Goal: Task Accomplishment & Management: Use online tool/utility

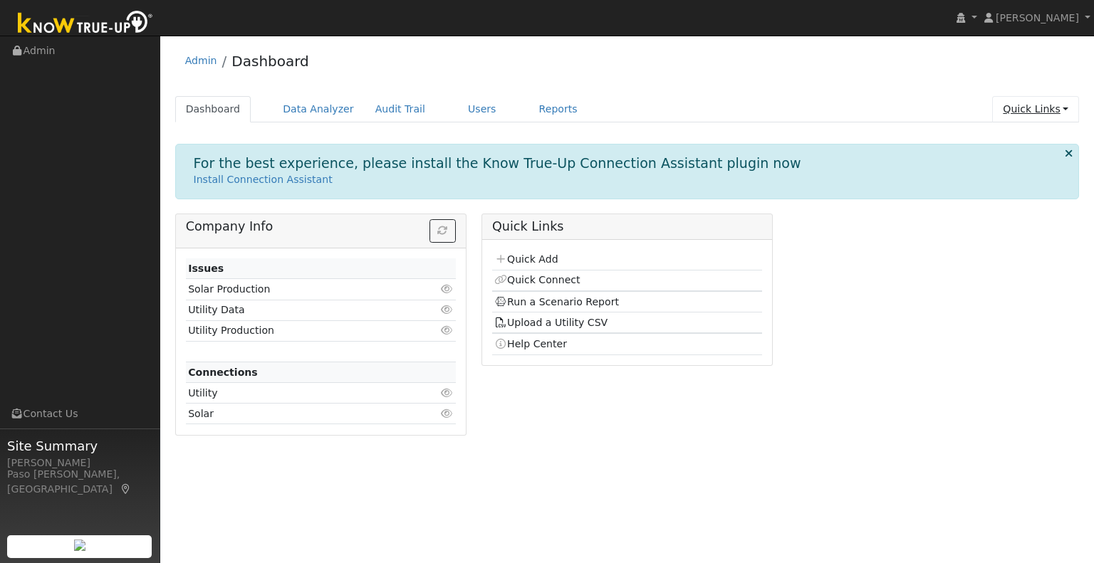
click at [1057, 102] on link "Quick Links" at bounding box center [1035, 109] width 87 height 26
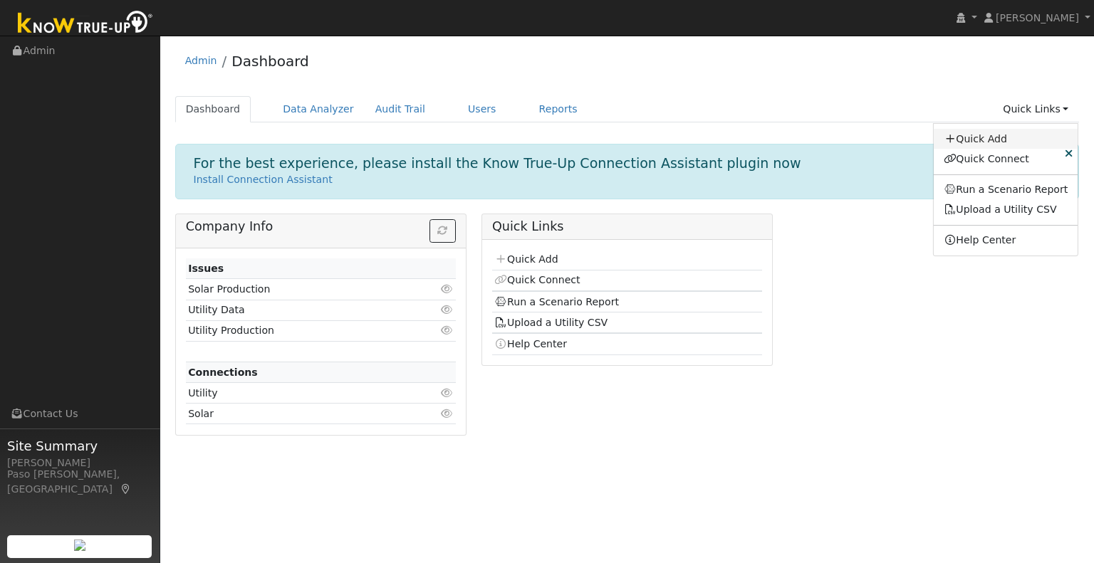
click at [1020, 140] on link "Quick Add" at bounding box center [1006, 139] width 145 height 20
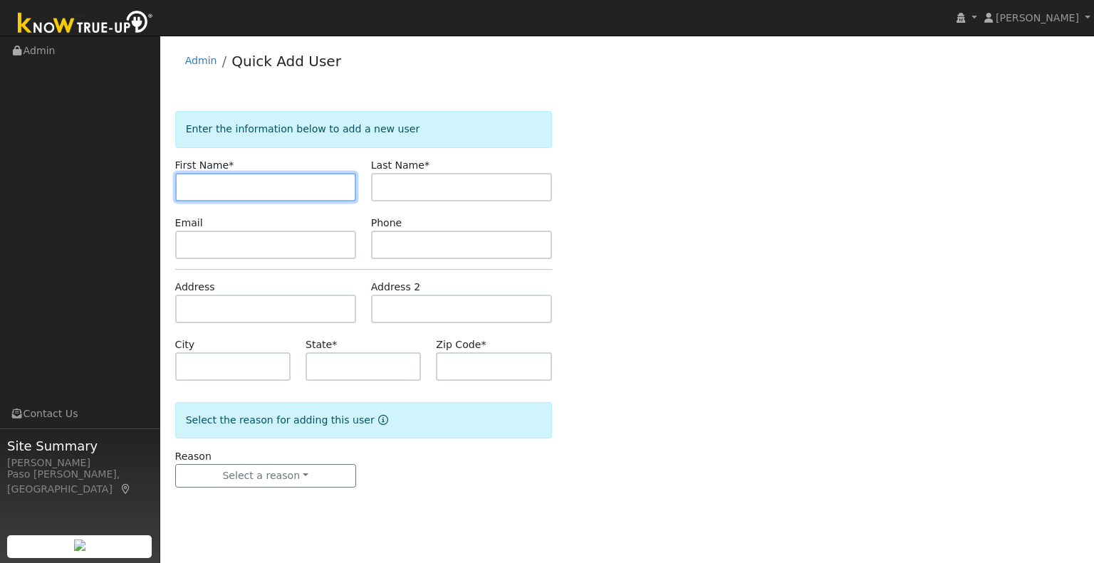
click at [294, 193] on input "text" at bounding box center [265, 187] width 181 height 28
paste input "Joe Stewart"
type input "Joe Stewart"
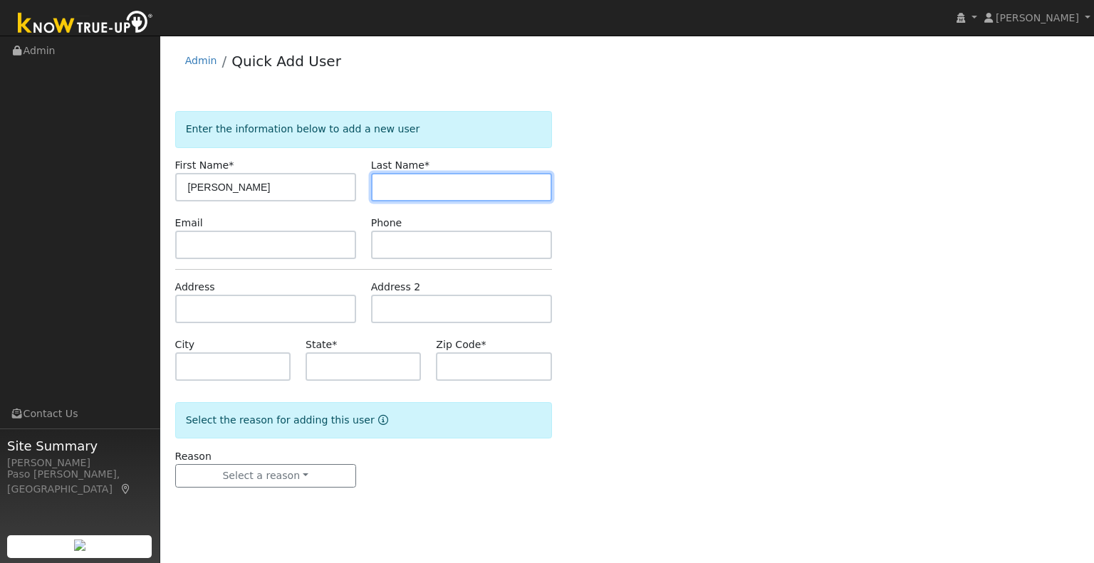
click at [407, 194] on input "text" at bounding box center [461, 187] width 181 height 28
type input "Stewart"
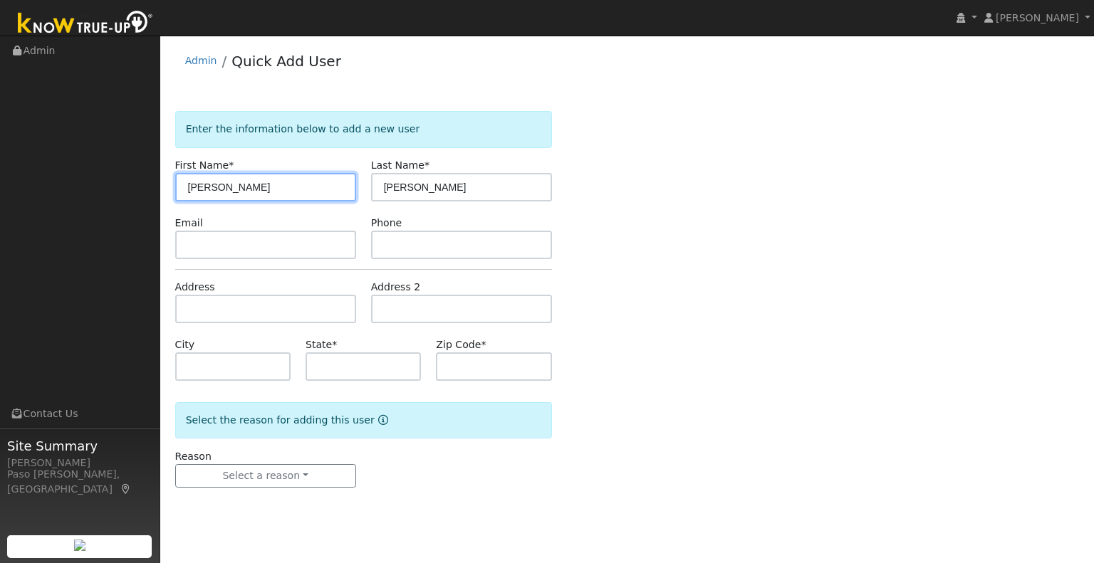
drag, startPoint x: 301, startPoint y: 189, endPoint x: 202, endPoint y: 187, distance: 99.0
click at [202, 187] on input "[PERSON_NAME]" at bounding box center [265, 187] width 181 height 28
type input "Joe"
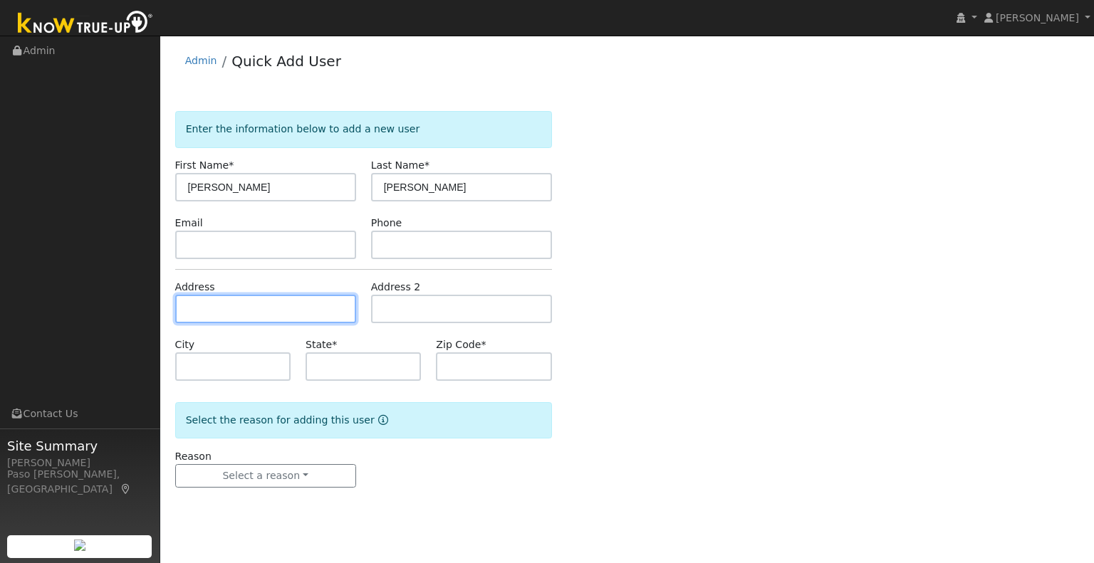
click at [201, 301] on input "text" at bounding box center [265, 309] width 181 height 28
paste input "4620 Seperado Avenue, Atascadero"
type input "4620 Seperado Avenue"
type input "Atascadero"
type input "CA"
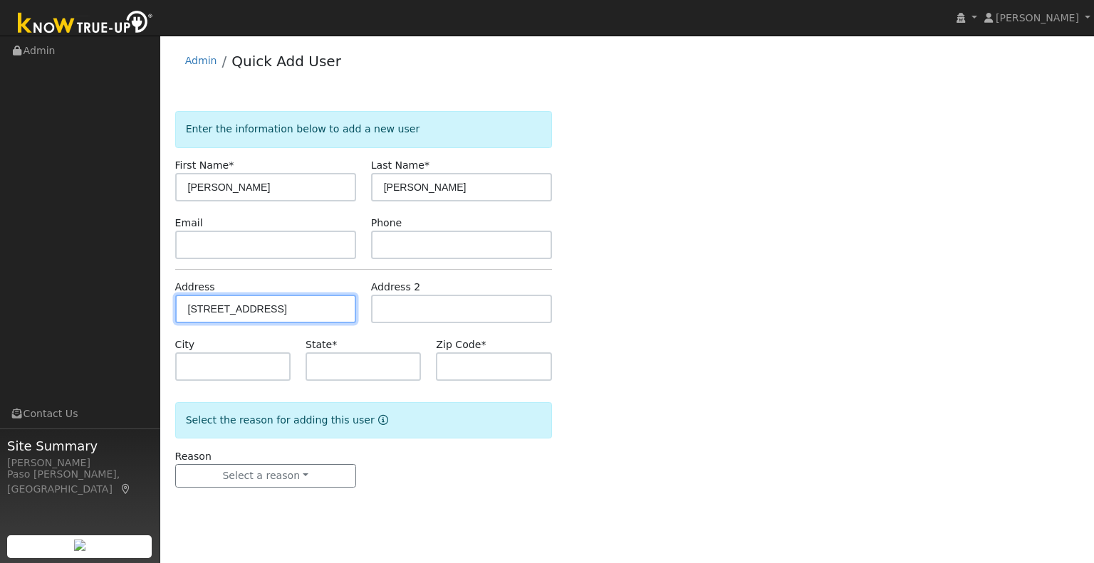
type input "93422"
type input "4620 Seperado Avenue"
click at [460, 457] on div "Reason Select a reason New lead New customer adding solar New customer has solar" at bounding box center [363, 469] width 392 height 39
click at [304, 487] on form "Enter the information below to add a new user First Name * Joe Last Name * Stew…" at bounding box center [363, 313] width 377 height 405
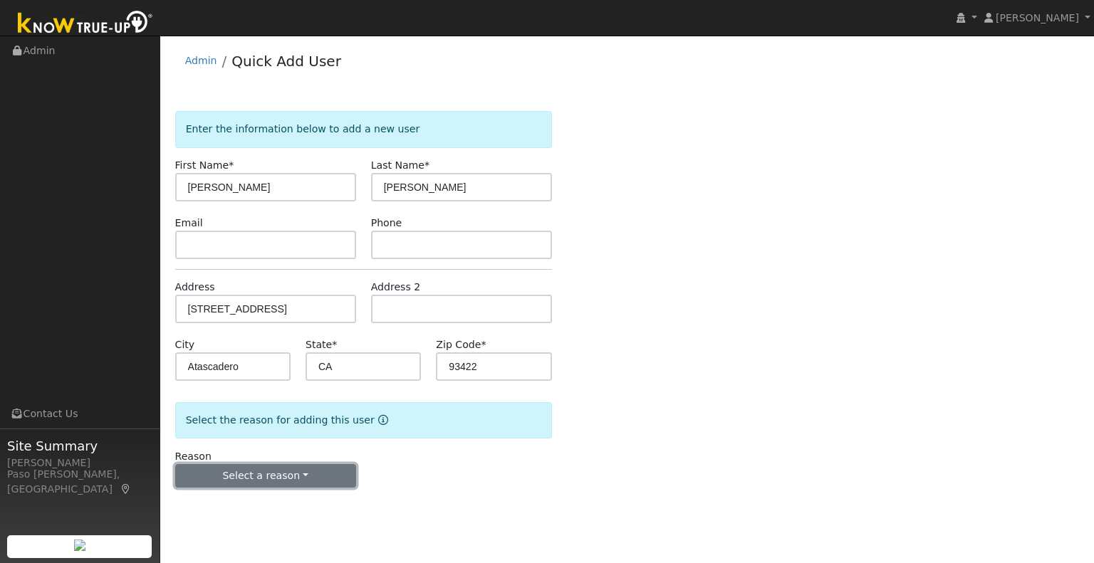
click at [303, 481] on button "Select a reason" at bounding box center [265, 476] width 181 height 24
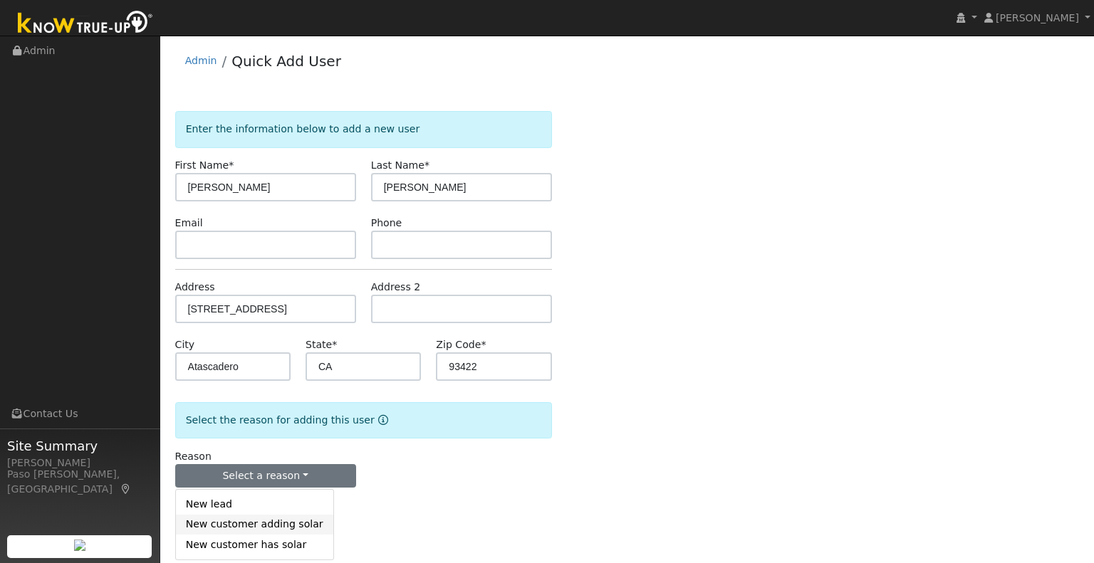
click at [282, 531] on link "New customer adding solar" at bounding box center [254, 525] width 157 height 20
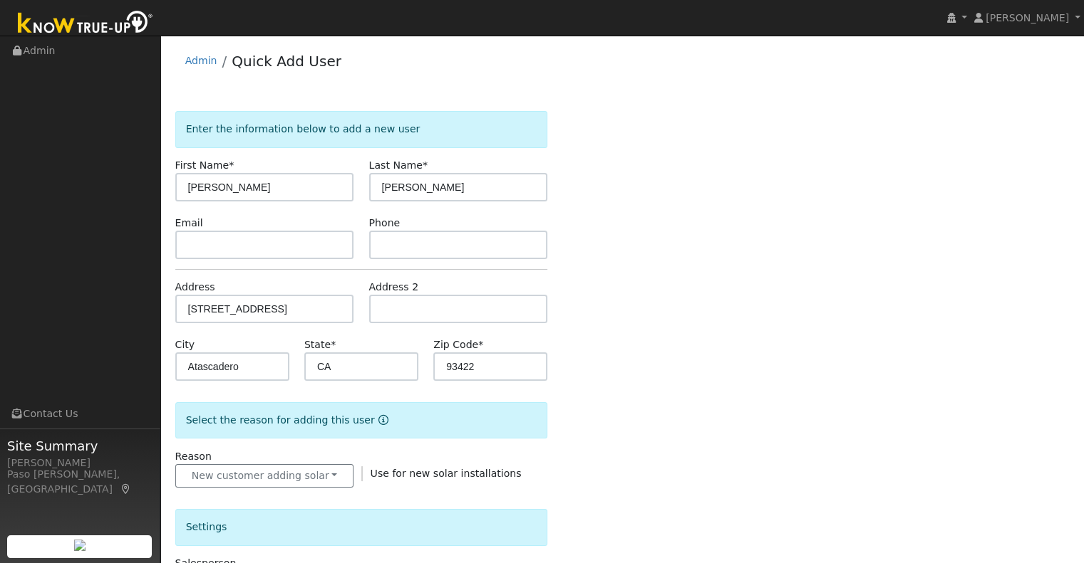
click at [676, 450] on div "Enter the information below to add a new user First Name * Joe Last Name * Stew…" at bounding box center [622, 512] width 894 height 802
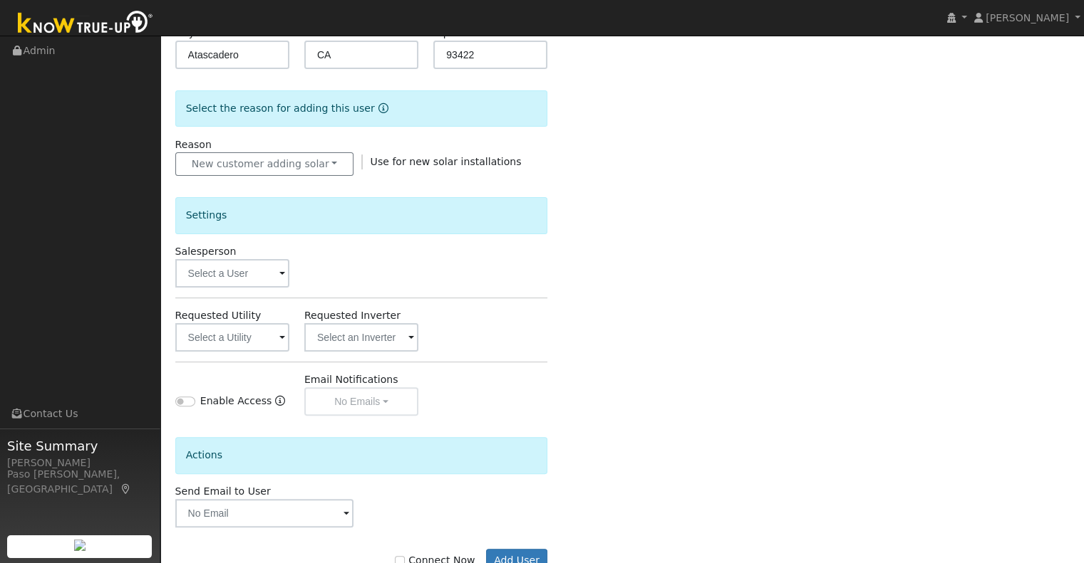
scroll to position [355, 0]
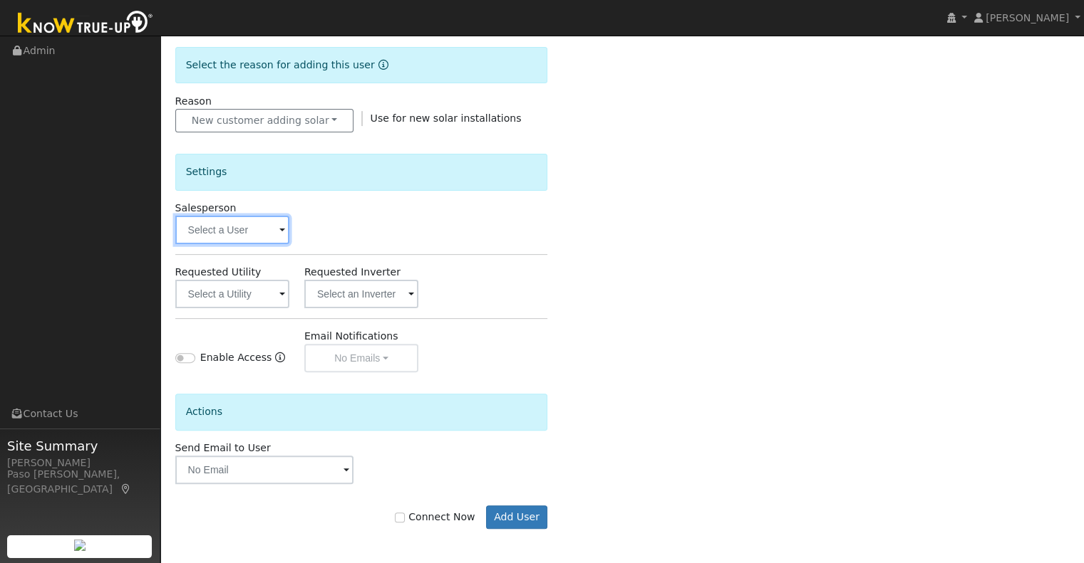
click at [288, 225] on input "text" at bounding box center [232, 230] width 114 height 28
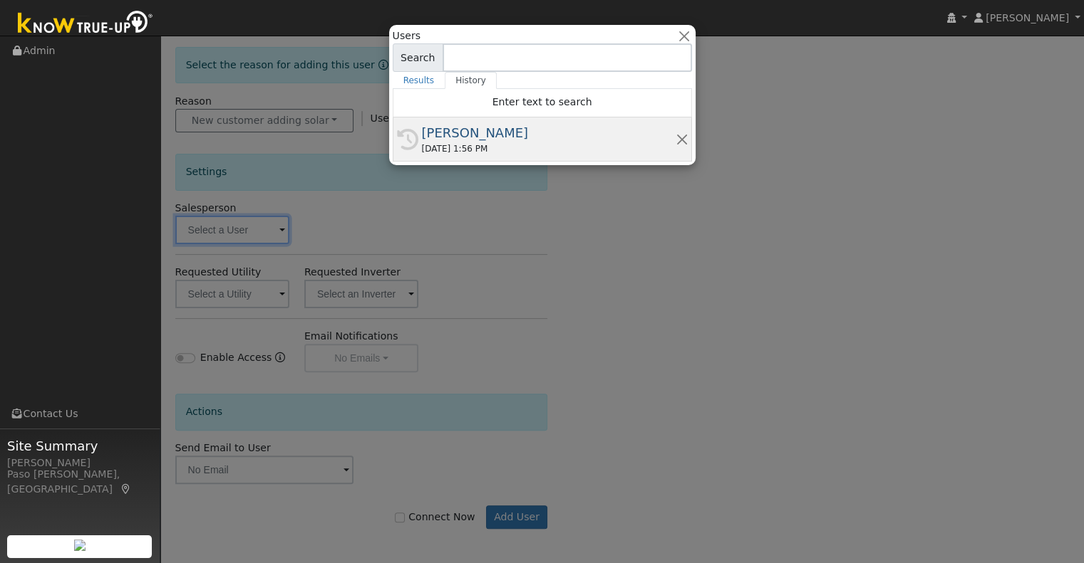
click at [466, 130] on div "[PERSON_NAME]" at bounding box center [549, 132] width 254 height 19
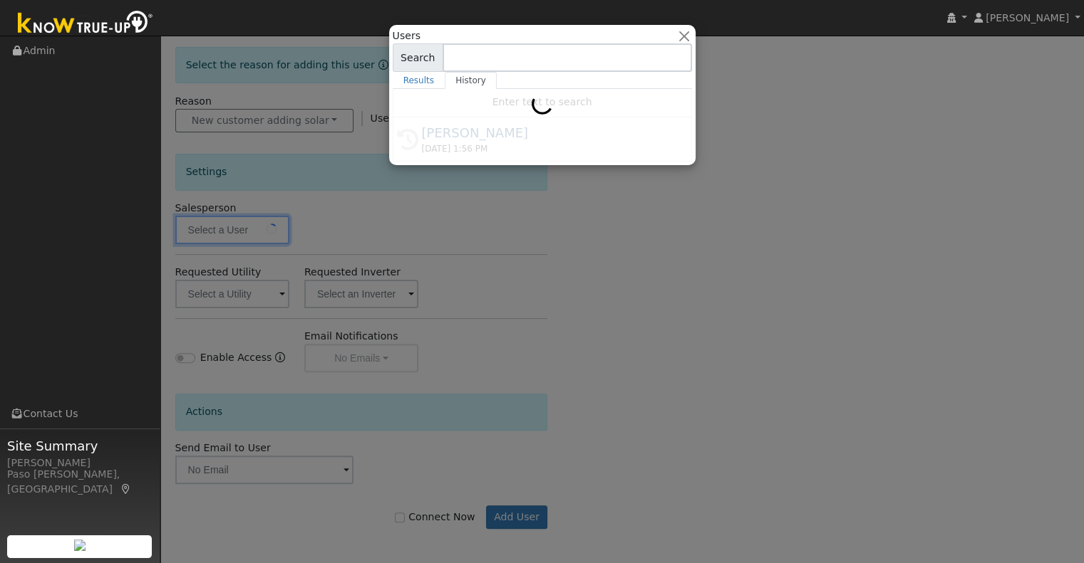
type input "[PERSON_NAME]"
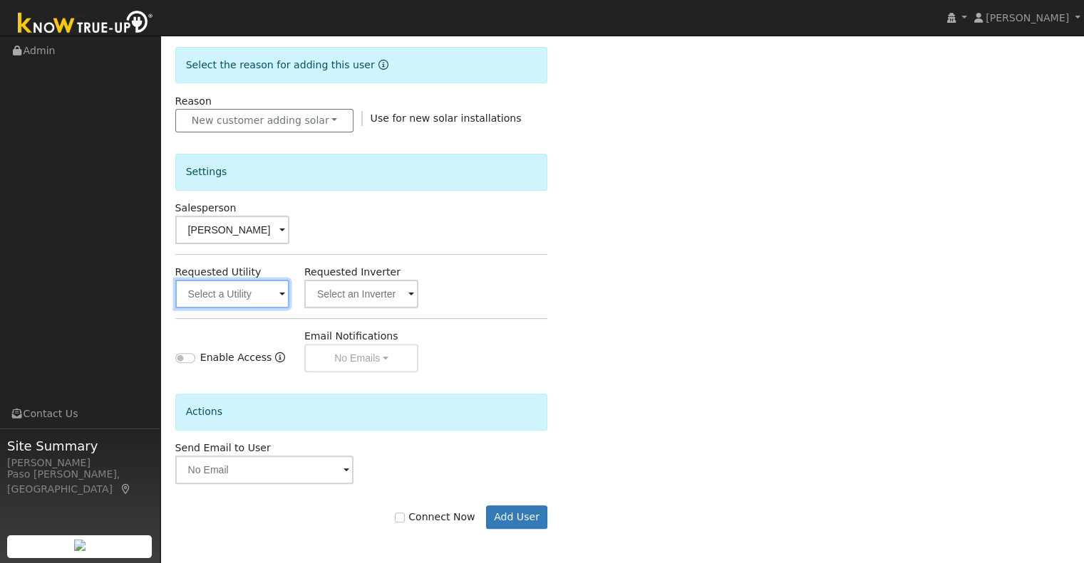
click at [239, 294] on input "text" at bounding box center [232, 294] width 114 height 28
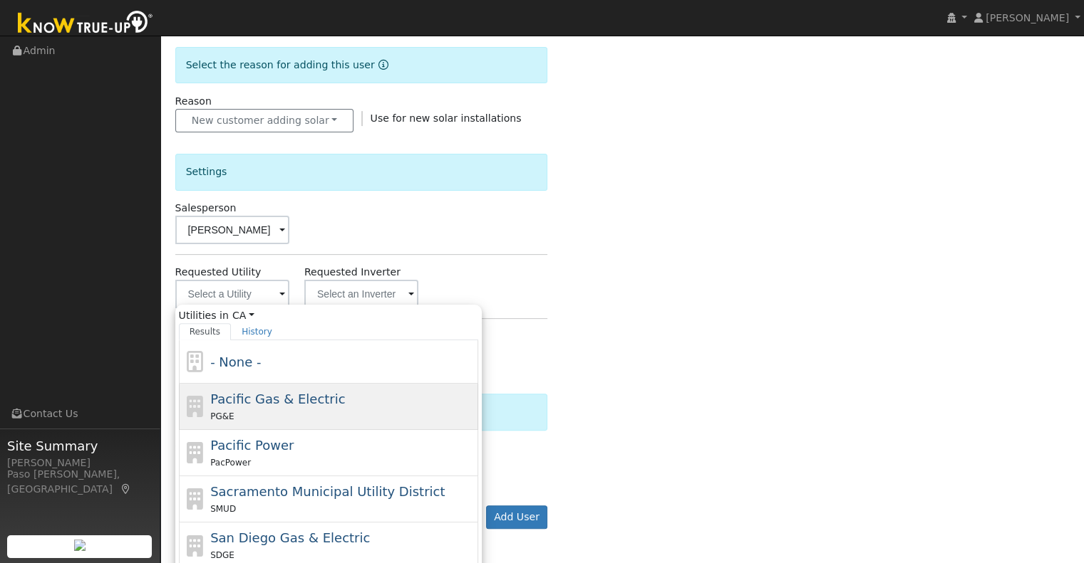
click at [266, 394] on span "Pacific Gas & Electric" at bounding box center [277, 399] width 135 height 15
type input "Pacific Gas & Electric"
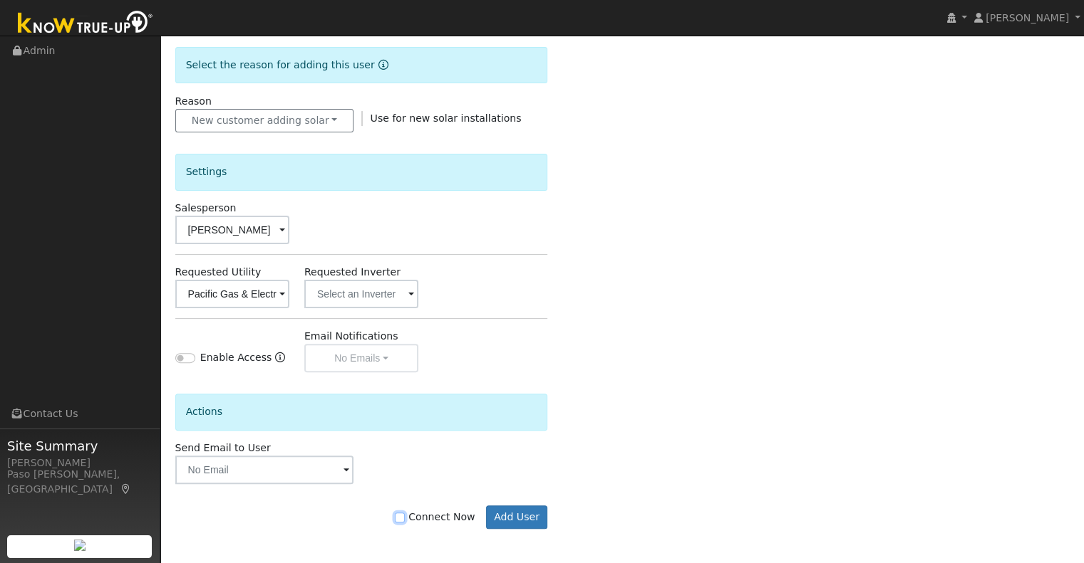
click at [405, 518] on input "Connect Now" at bounding box center [400, 518] width 10 height 10
checkbox input "true"
click at [527, 518] on button "Add User" at bounding box center [517, 518] width 62 height 24
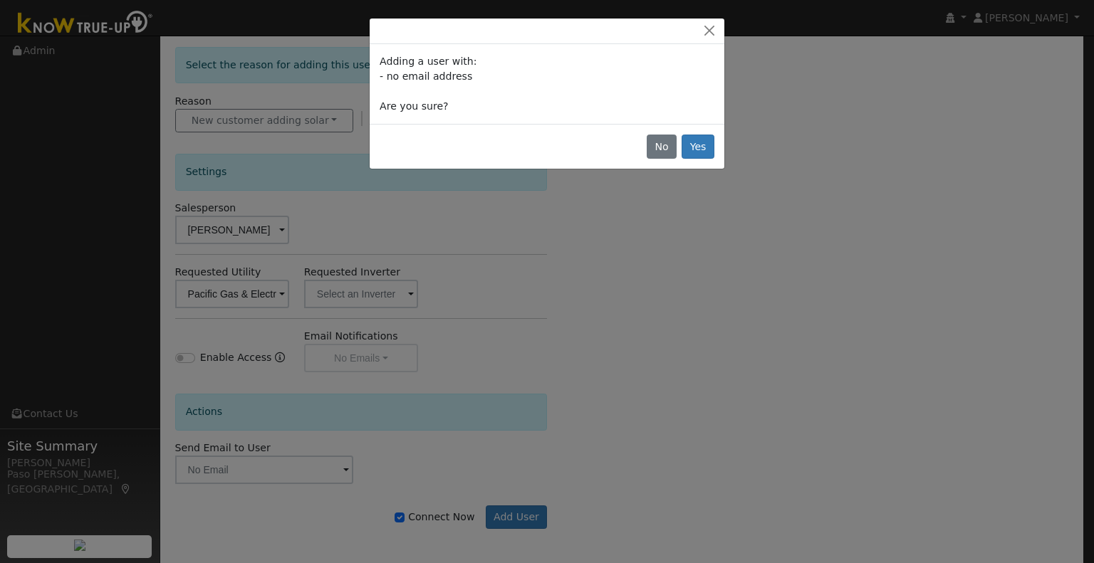
click at [715, 144] on div "No Yes" at bounding box center [547, 146] width 355 height 45
click at [705, 149] on button "Yes" at bounding box center [698, 147] width 33 height 24
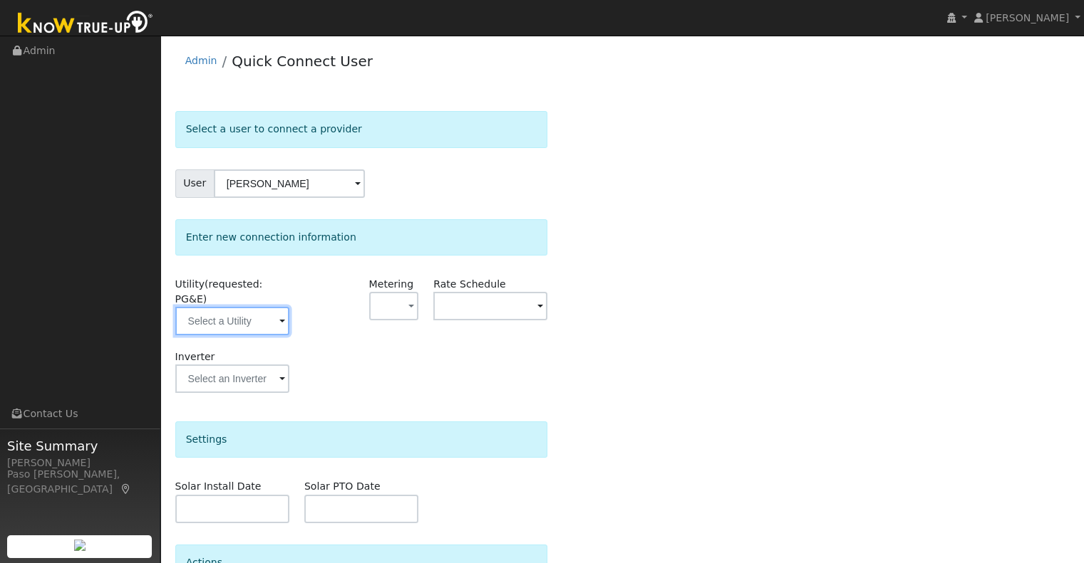
click at [240, 307] on input "text" at bounding box center [232, 321] width 114 height 28
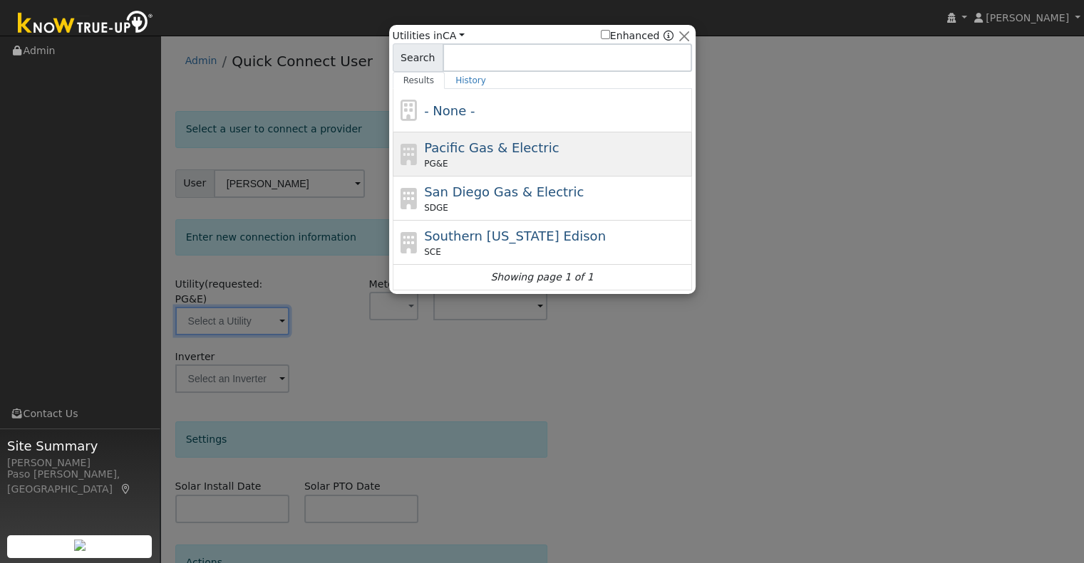
click at [516, 150] on span "Pacific Gas & Electric" at bounding box center [491, 147] width 135 height 15
type input "PG&E"
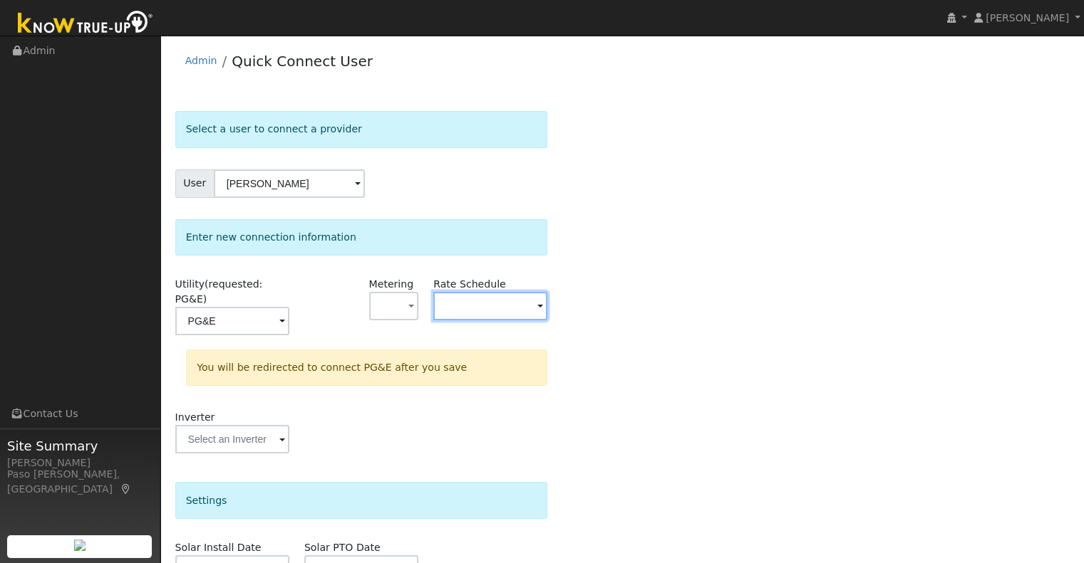
click at [289, 307] on input "text" at bounding box center [232, 321] width 114 height 28
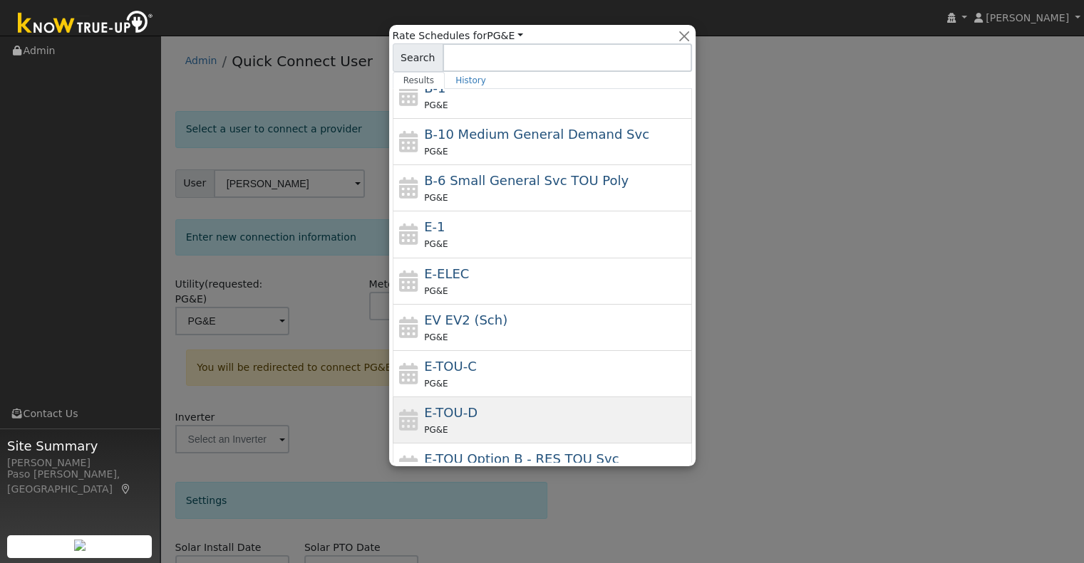
scroll to position [111, 0]
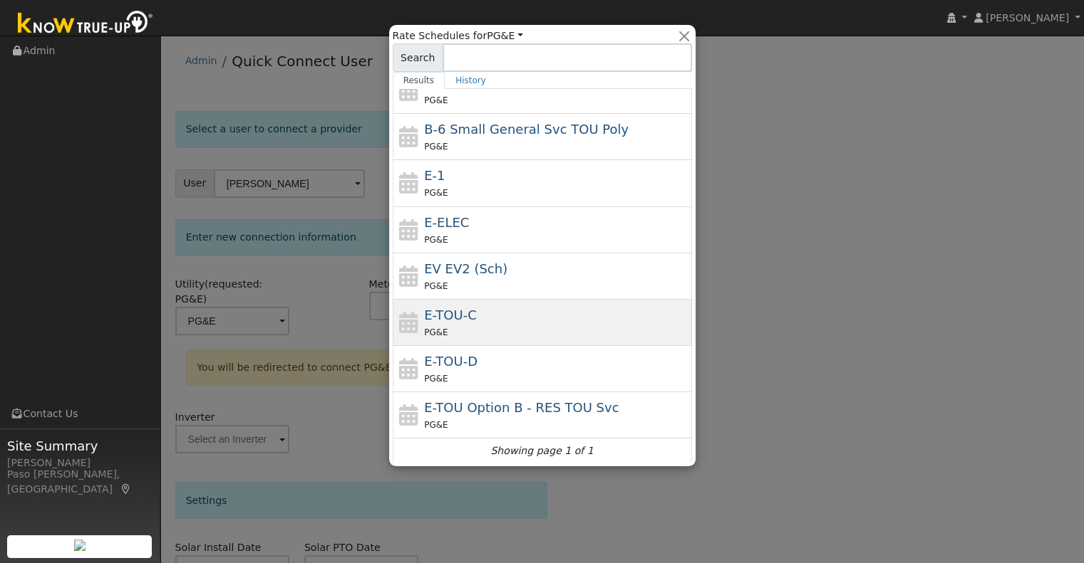
click at [482, 308] on div "E-TOU-C PG&E" at bounding box center [556, 323] width 264 height 34
type input "E-TOU-C"
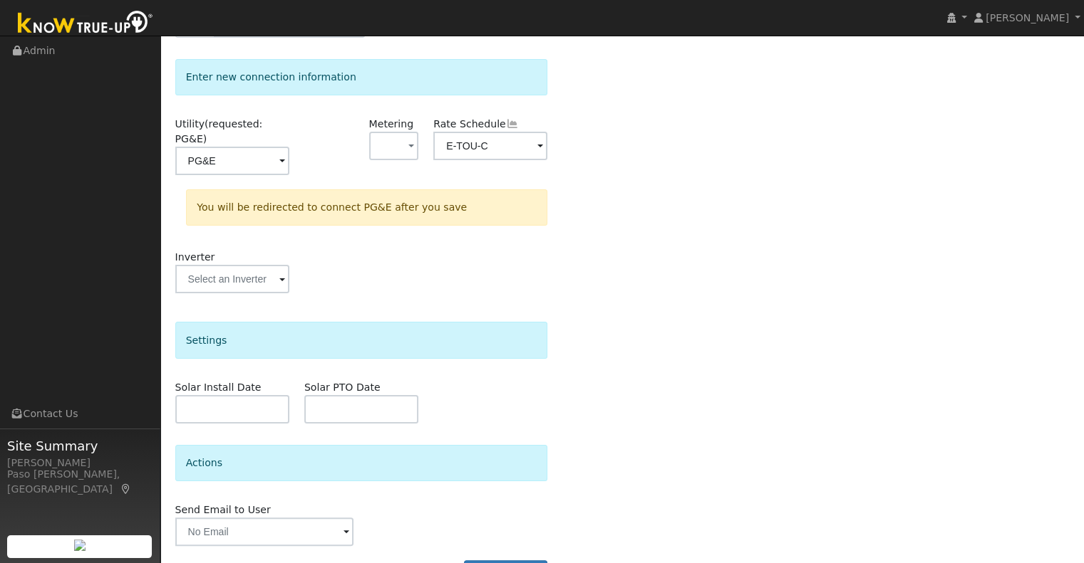
scroll to position [185, 0]
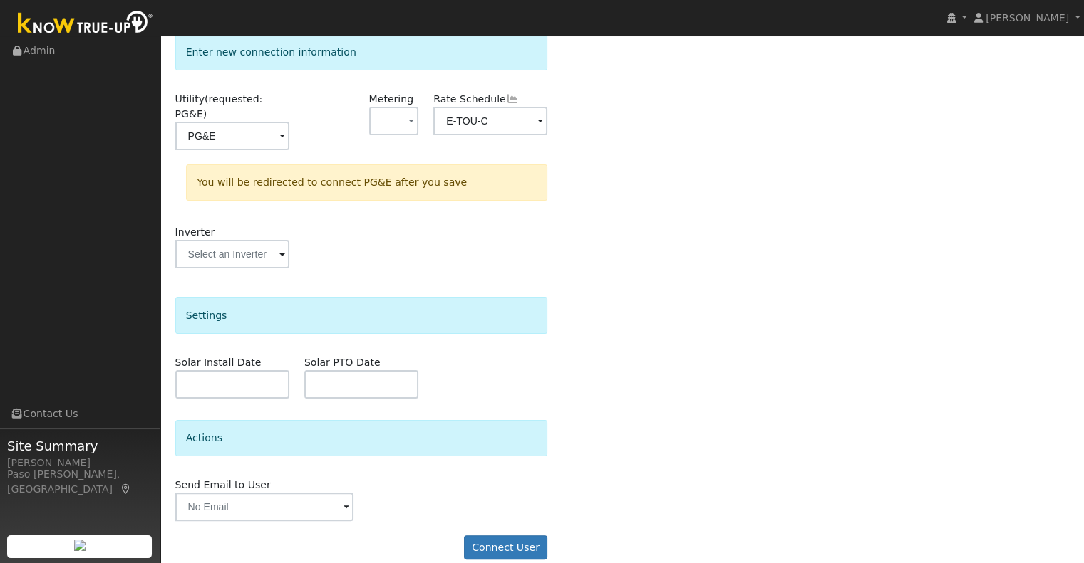
drag, startPoint x: 504, startPoint y: 516, endPoint x: 504, endPoint y: 524, distance: 7.8
click at [504, 516] on form "Select a user to connect a provider User [PERSON_NAME] Account Default Account …" at bounding box center [361, 250] width 373 height 648
click at [504, 536] on button "Connect User" at bounding box center [506, 548] width 84 height 24
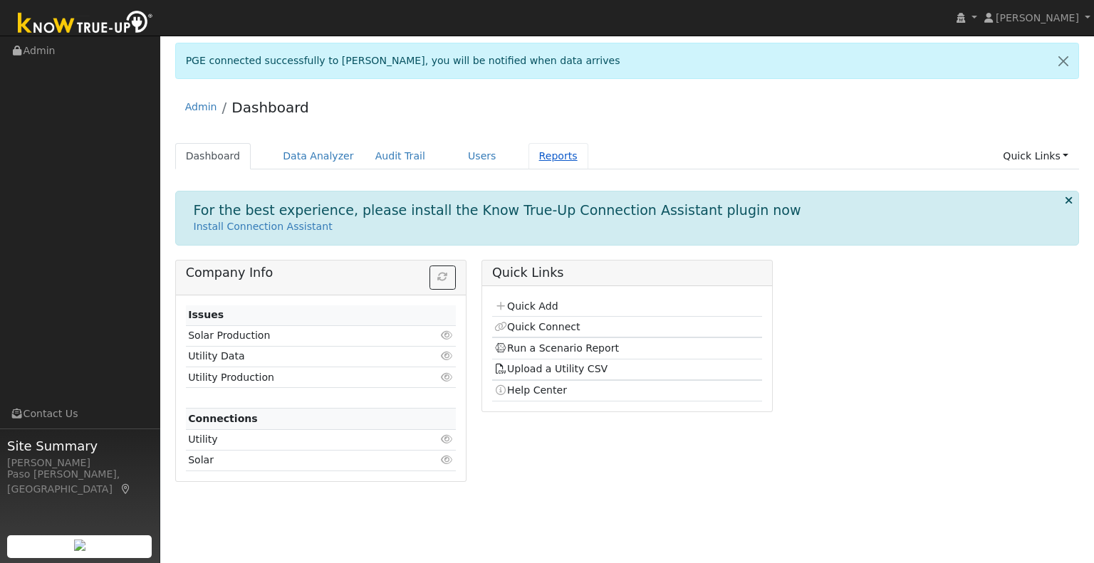
click at [534, 154] on link "Reports" at bounding box center [559, 156] width 60 height 26
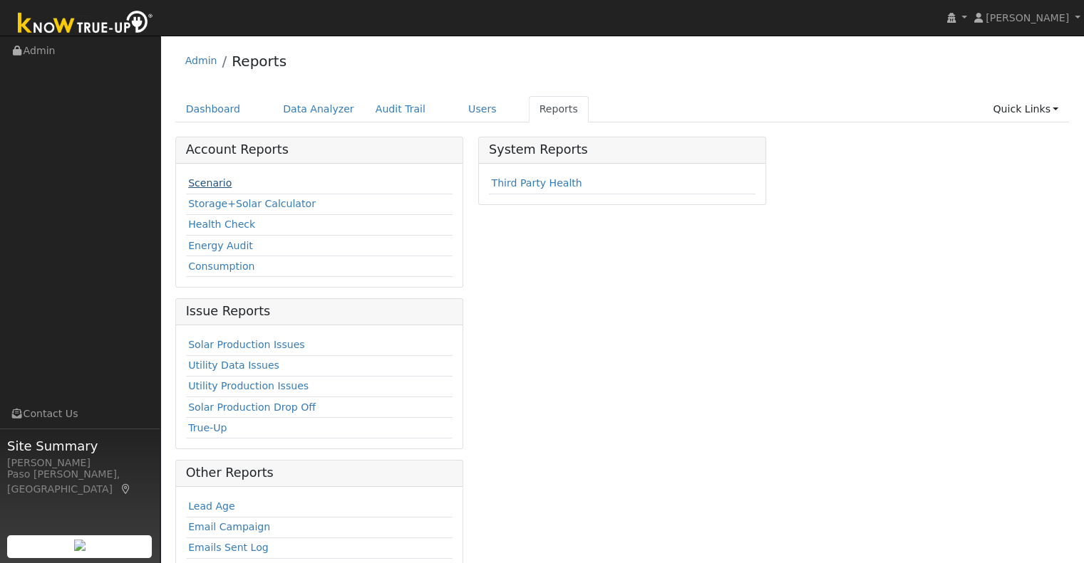
click at [192, 184] on link "Scenario" at bounding box center [209, 182] width 43 height 11
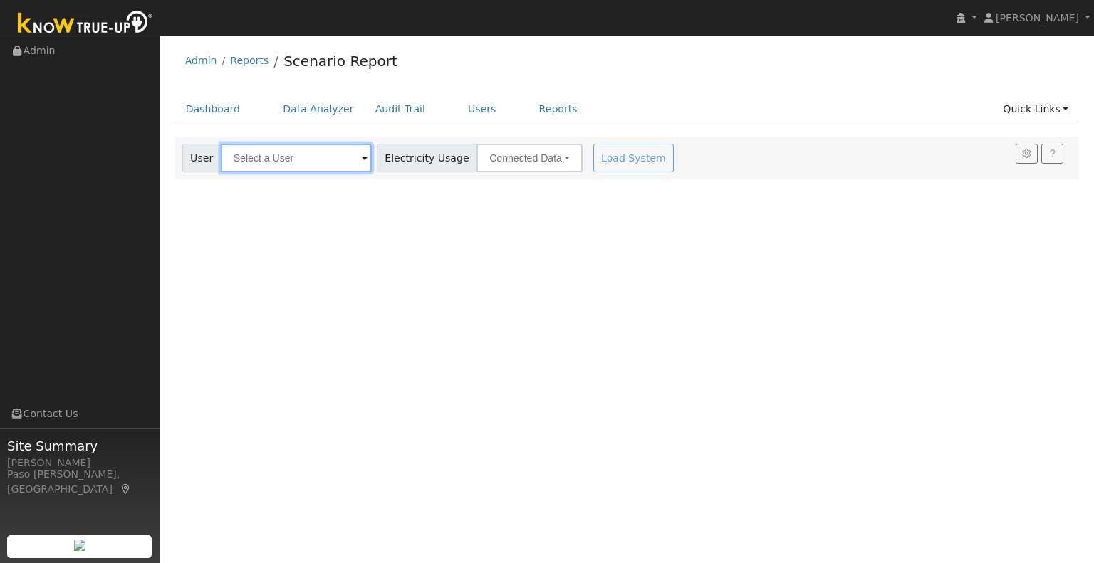
click at [308, 157] on input "text" at bounding box center [296, 158] width 151 height 28
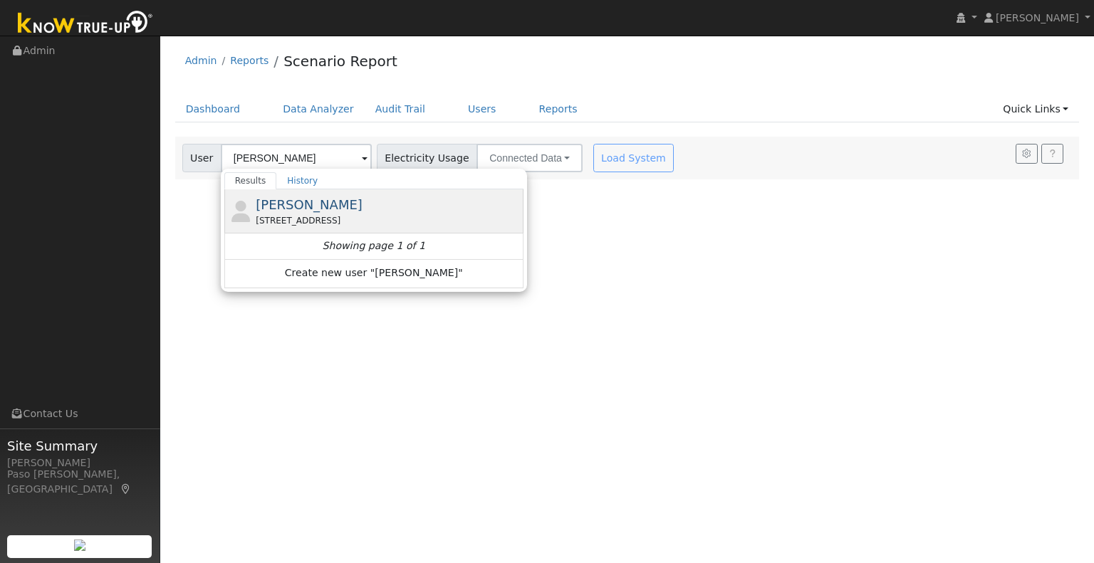
click at [302, 211] on span "[PERSON_NAME]" at bounding box center [309, 204] width 107 height 15
type input "[PERSON_NAME]"
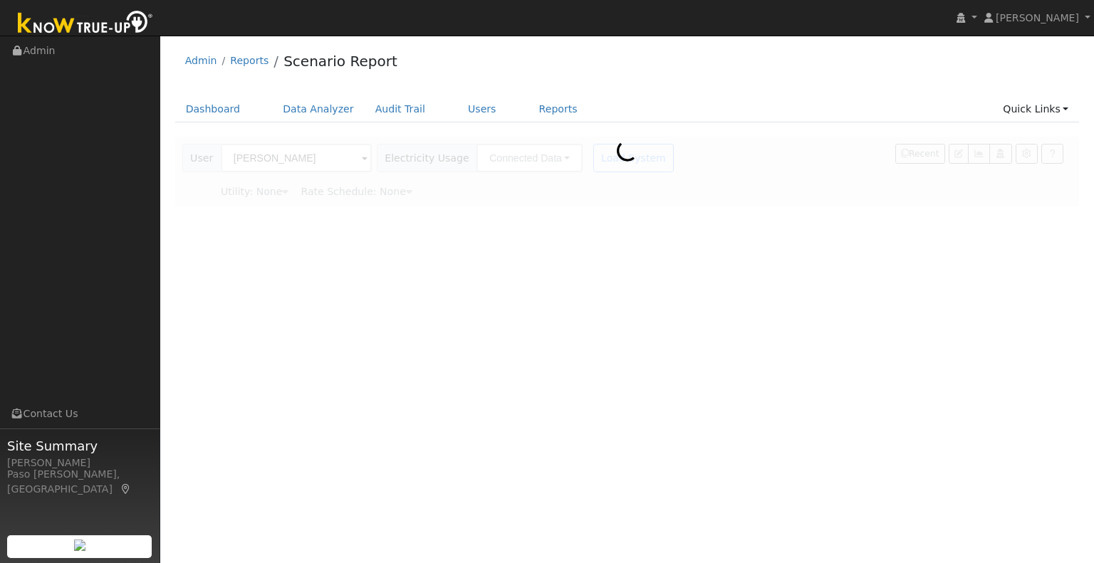
type input "Pacific Gas & Electric"
type input "E-TOU-C"
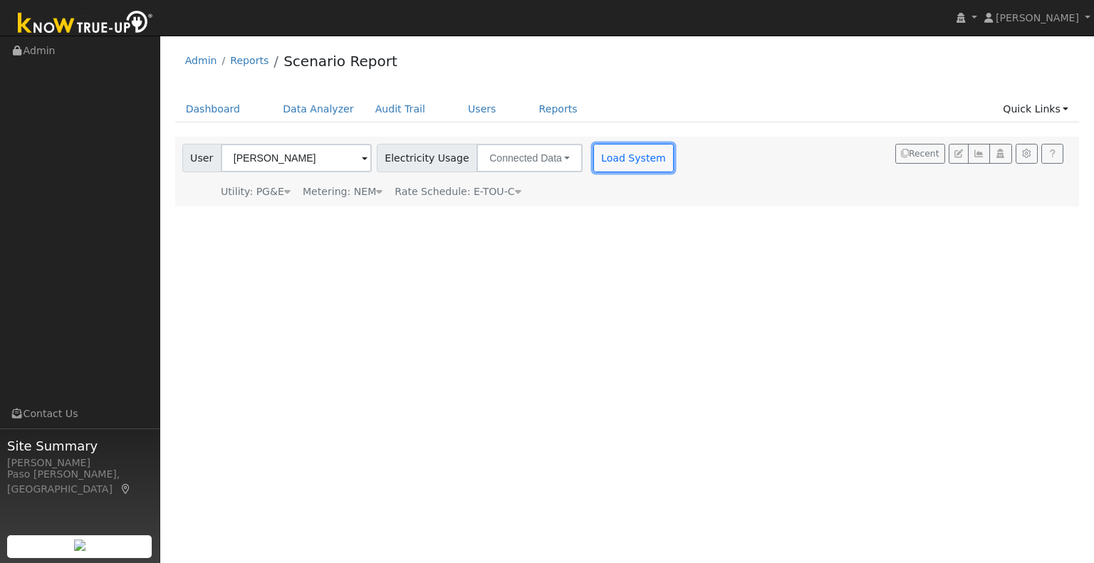
click at [599, 160] on button "Load System" at bounding box center [633, 158] width 81 height 28
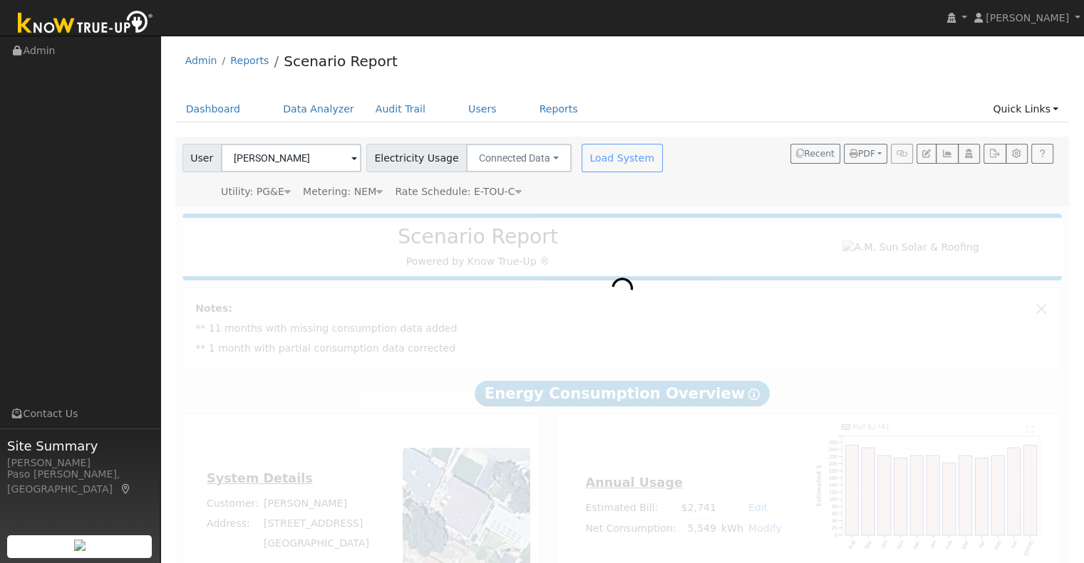
click at [358, 197] on div "Metering: NEM" at bounding box center [343, 192] width 80 height 15
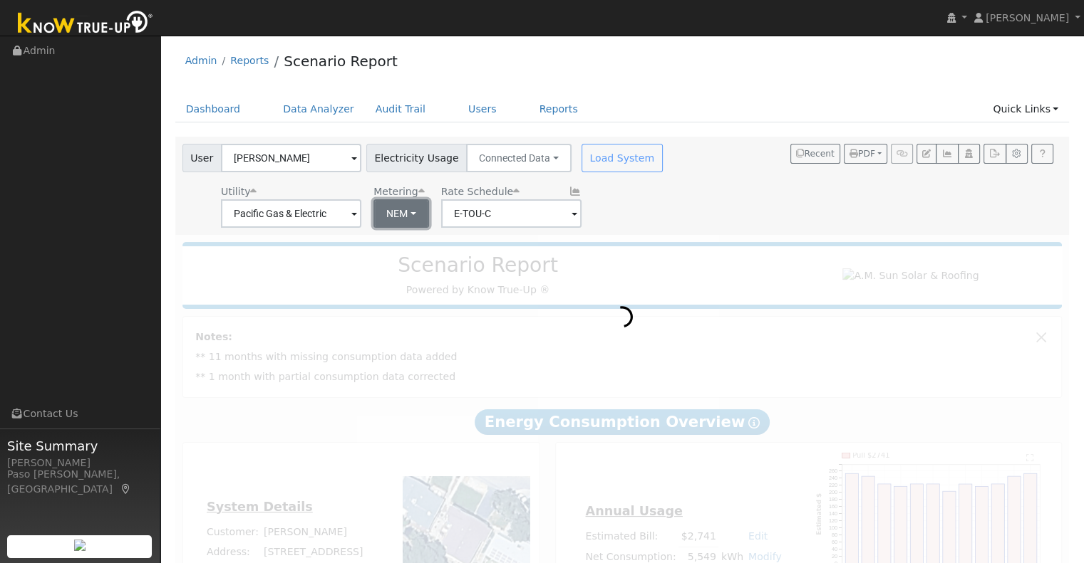
click at [385, 213] on button "NEM" at bounding box center [401, 213] width 56 height 28
click at [653, 209] on div "User [PERSON_NAME] Account Default Account Default Account [STREET_ADDRESS] Pri…" at bounding box center [620, 183] width 880 height 89
click at [672, 214] on div "User [PERSON_NAME] Account Default Account Default Account [STREET_ADDRESS] Pri…" at bounding box center [620, 183] width 880 height 89
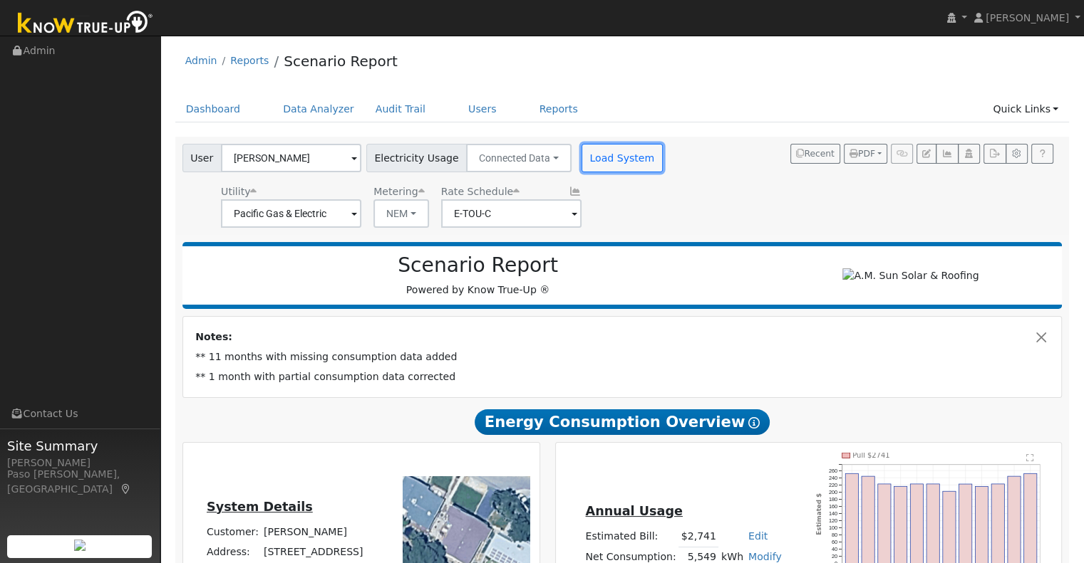
click at [623, 159] on button "Load System" at bounding box center [621, 158] width 81 height 28
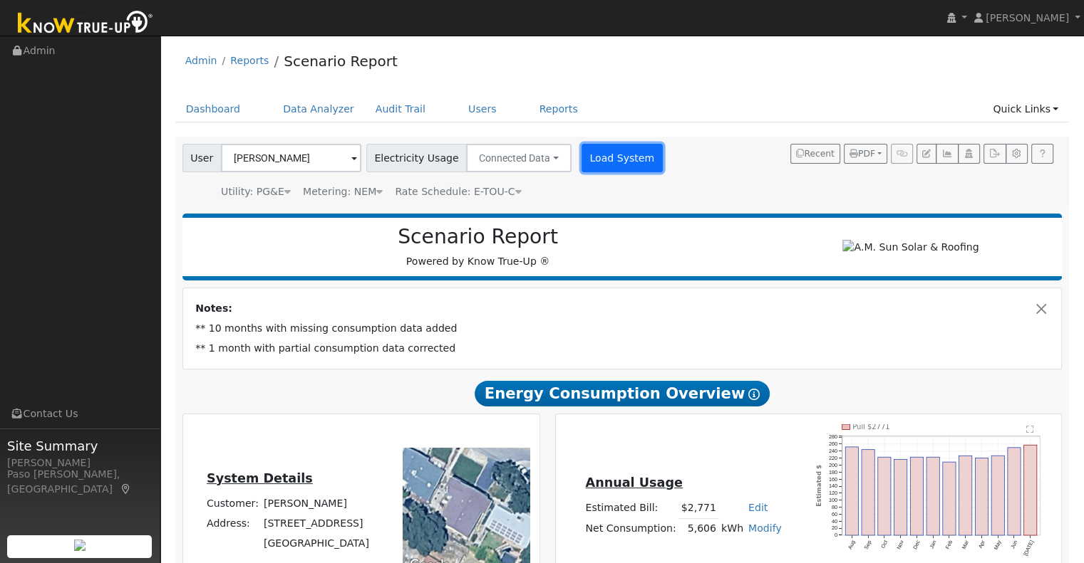
click at [583, 161] on button "Load System" at bounding box center [621, 158] width 81 height 28
click at [583, 167] on button "Load System" at bounding box center [621, 158] width 81 height 28
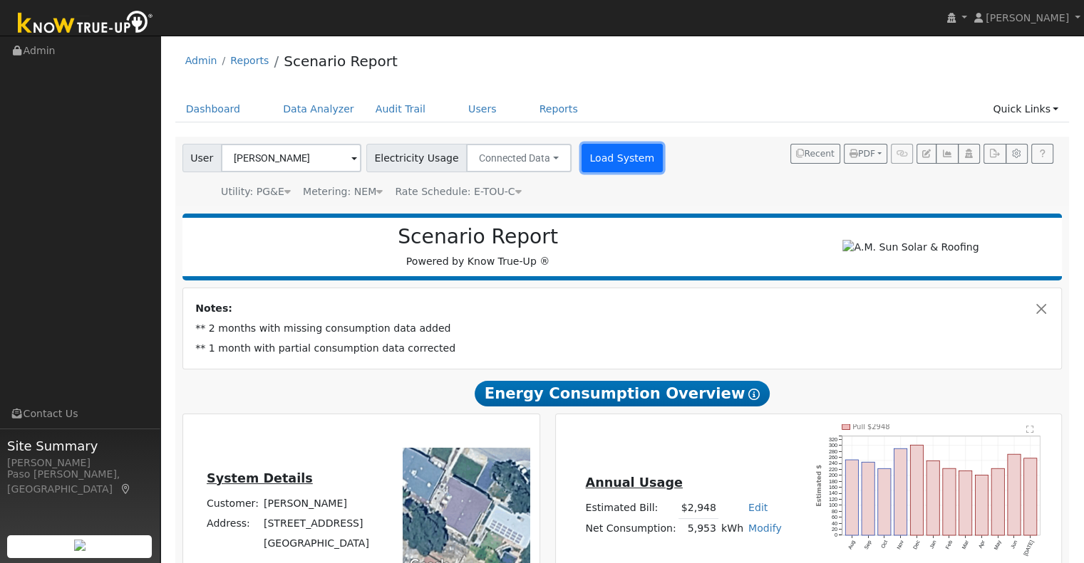
click at [605, 160] on button "Load System" at bounding box center [621, 158] width 81 height 28
click at [625, 155] on button "Load System" at bounding box center [621, 158] width 81 height 28
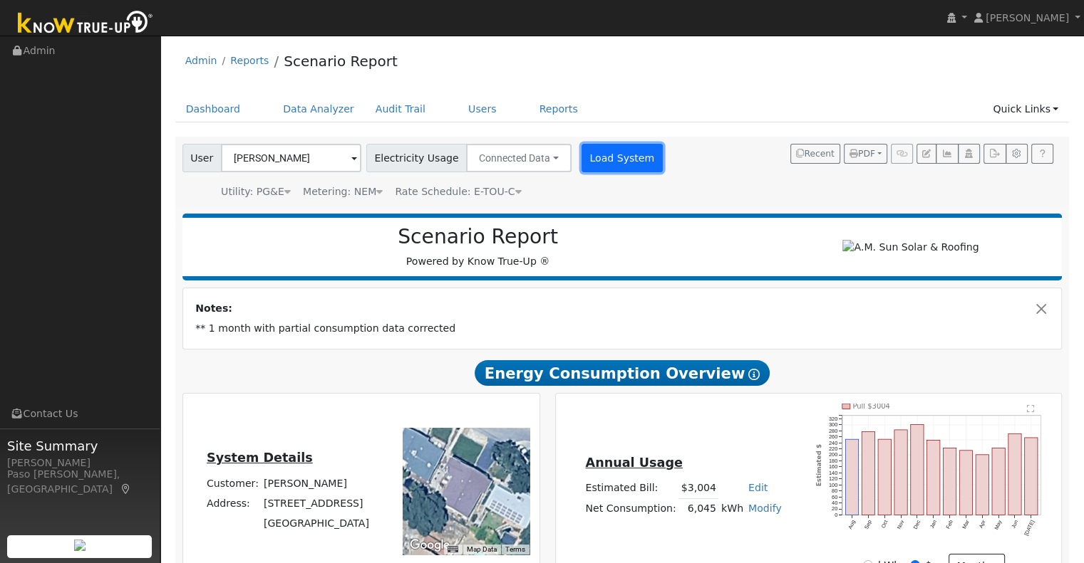
click at [601, 159] on button "Load System" at bounding box center [621, 158] width 81 height 28
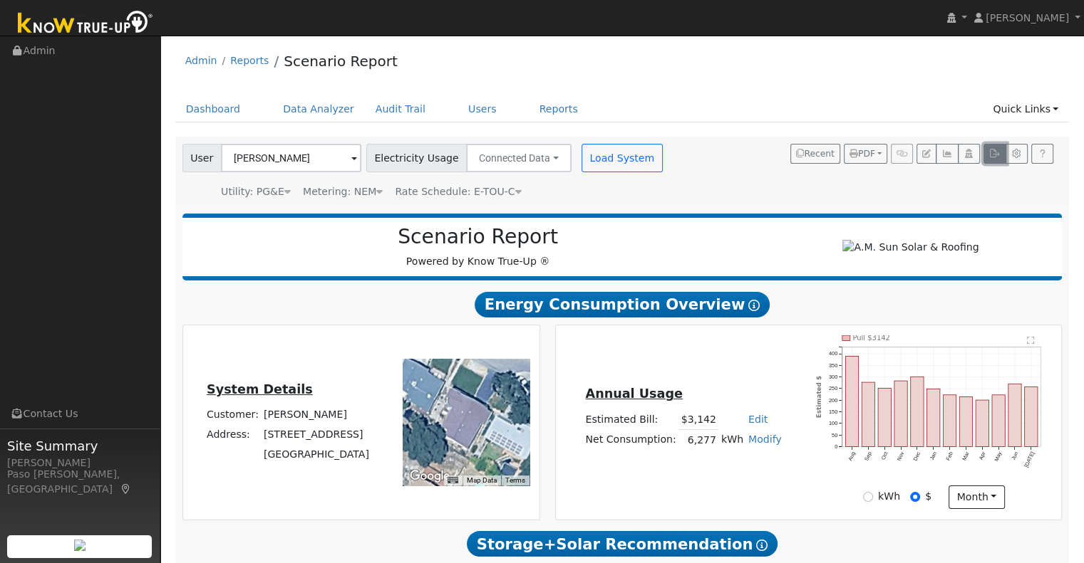
click at [994, 159] on button "button" at bounding box center [994, 154] width 22 height 20
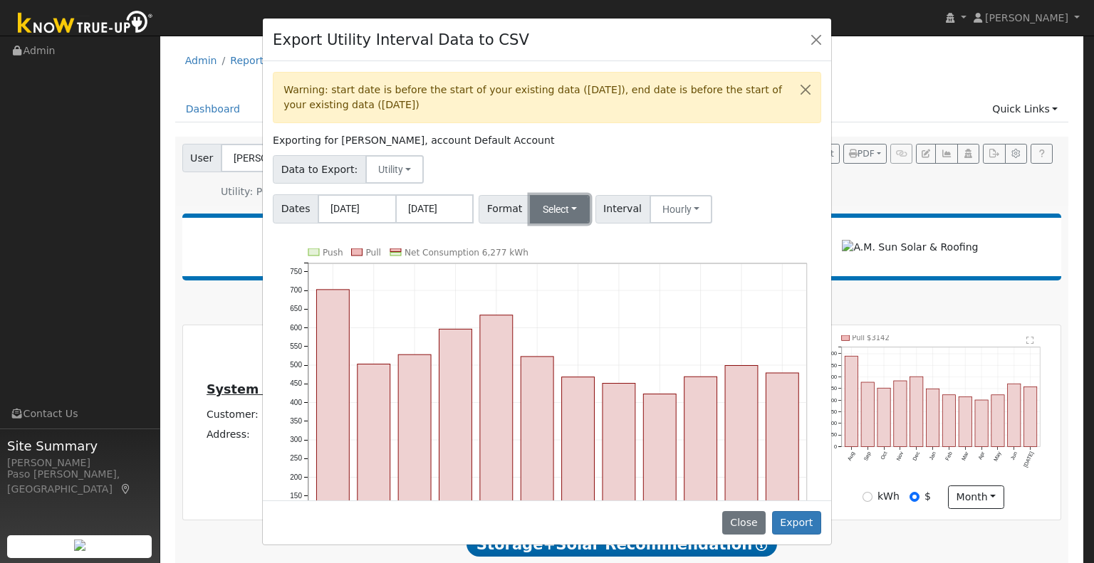
click at [561, 204] on button "Select" at bounding box center [560, 209] width 61 height 28
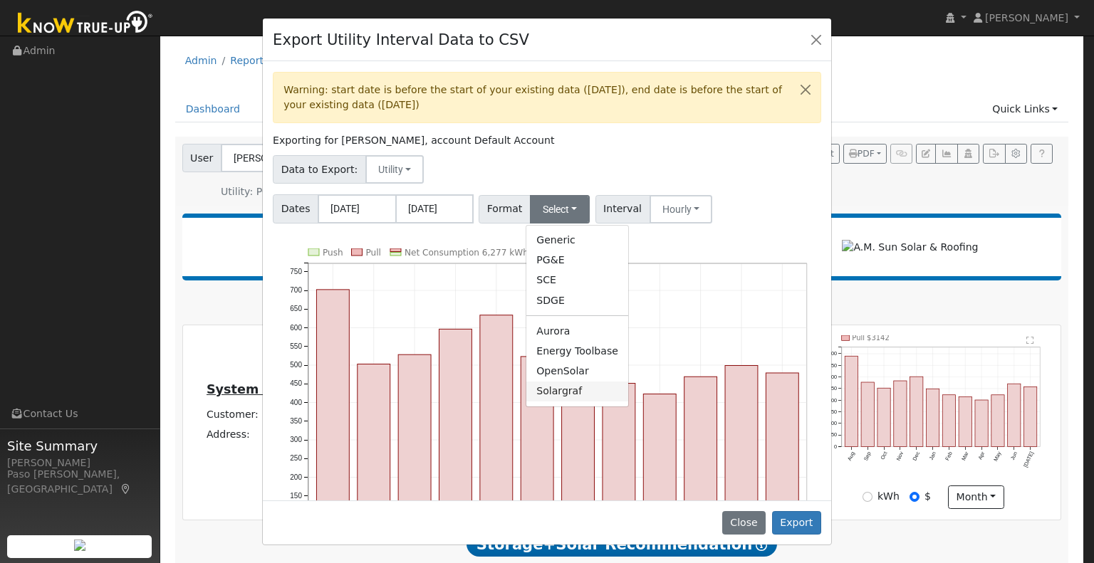
click at [553, 391] on link "Solargraf" at bounding box center [577, 392] width 102 height 20
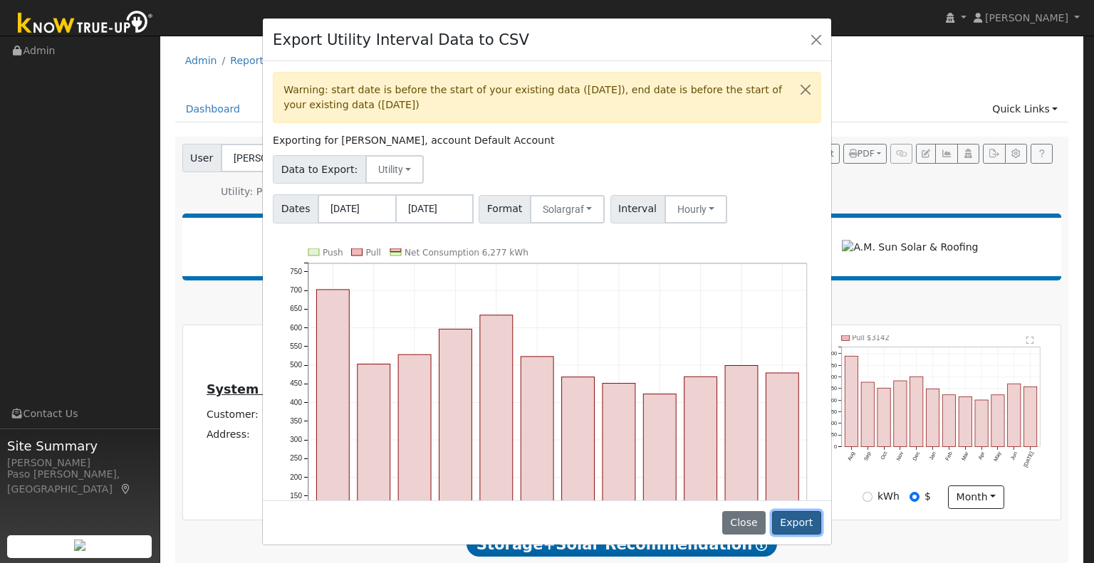
click at [798, 529] on button "Export" at bounding box center [796, 523] width 49 height 24
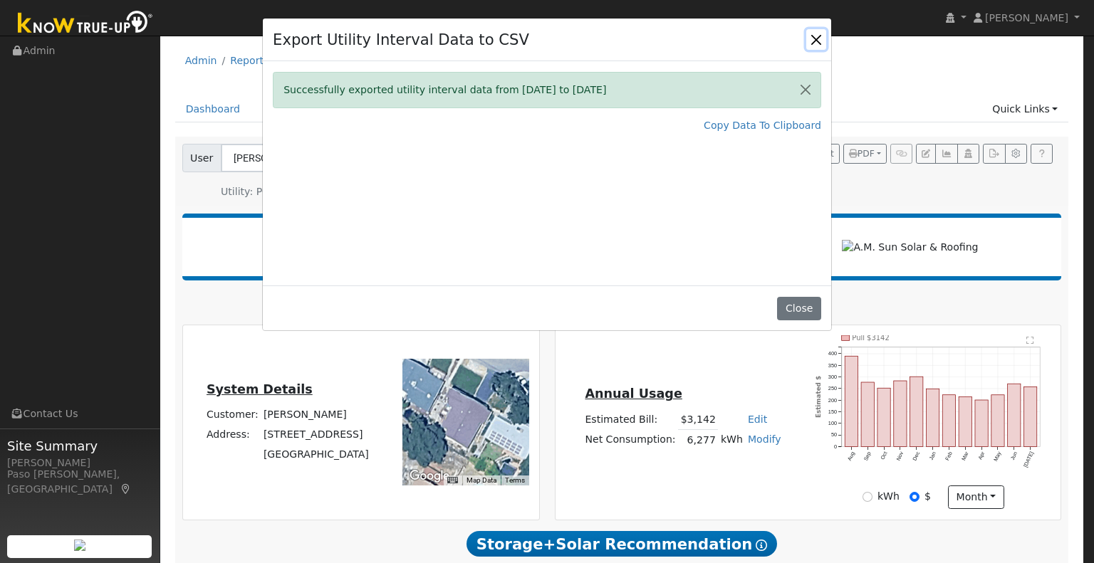
click at [821, 43] on button "Close" at bounding box center [816, 39] width 20 height 20
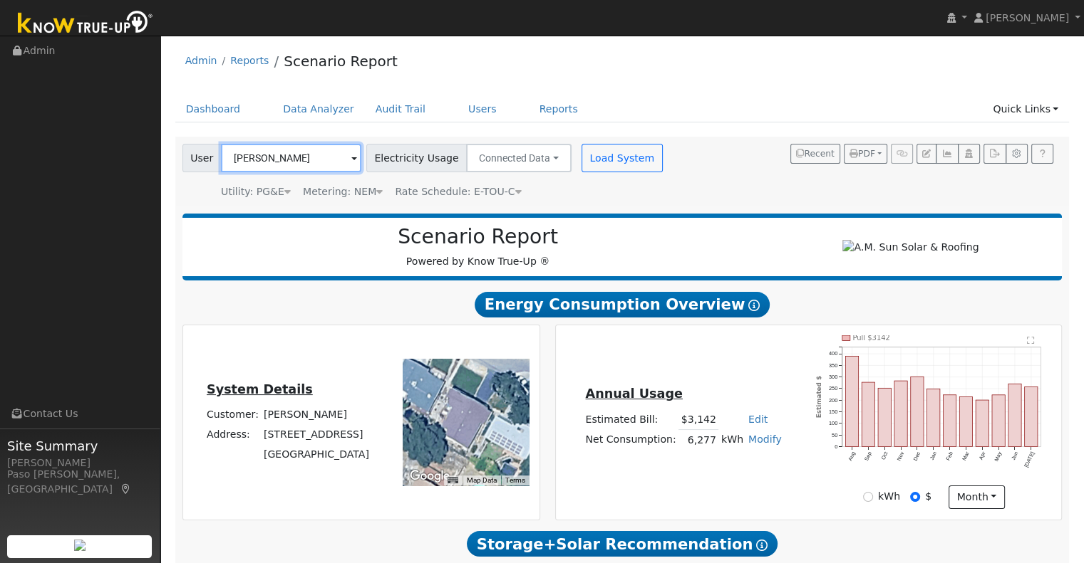
click at [300, 157] on input "[PERSON_NAME]" at bounding box center [291, 158] width 140 height 28
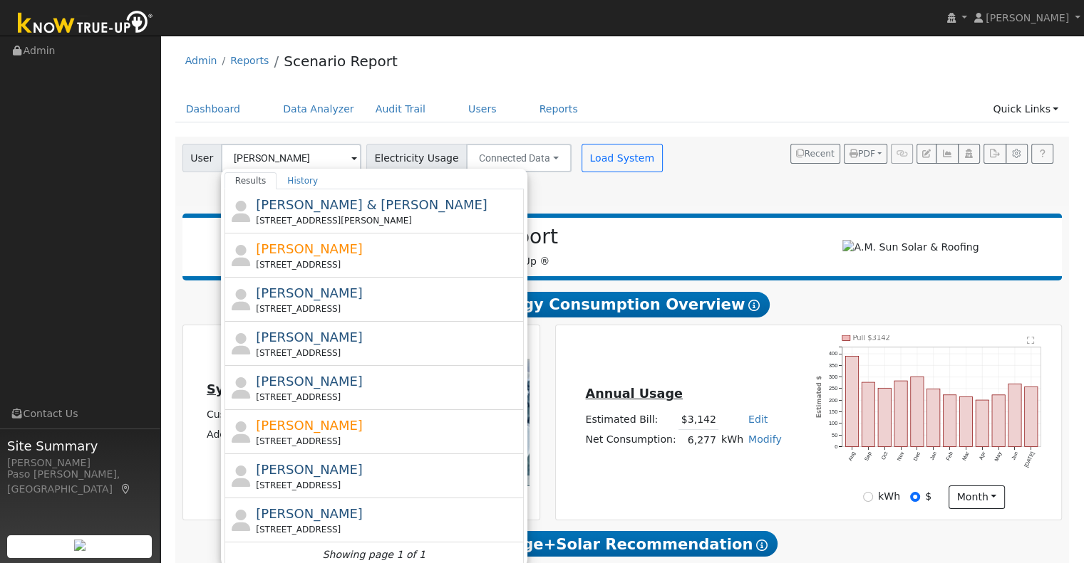
click at [334, 211] on span "[PERSON_NAME] & [PERSON_NAME]" at bounding box center [372, 204] width 232 height 15
type input "[PERSON_NAME] & [PERSON_NAME]"
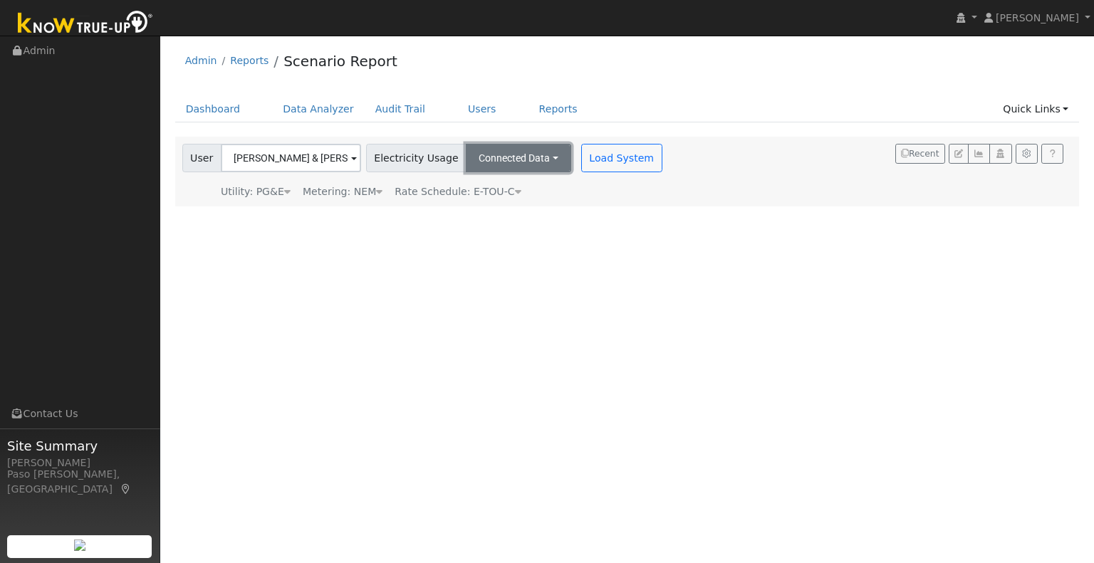
click at [537, 160] on button "Connected Data" at bounding box center [518, 158] width 105 height 28
click at [664, 152] on div "User [PERSON_NAME] & [PERSON_NAME] Account Default Account Default Account [STR…" at bounding box center [625, 169] width 890 height 61
click at [581, 159] on button "Load System" at bounding box center [621, 158] width 81 height 28
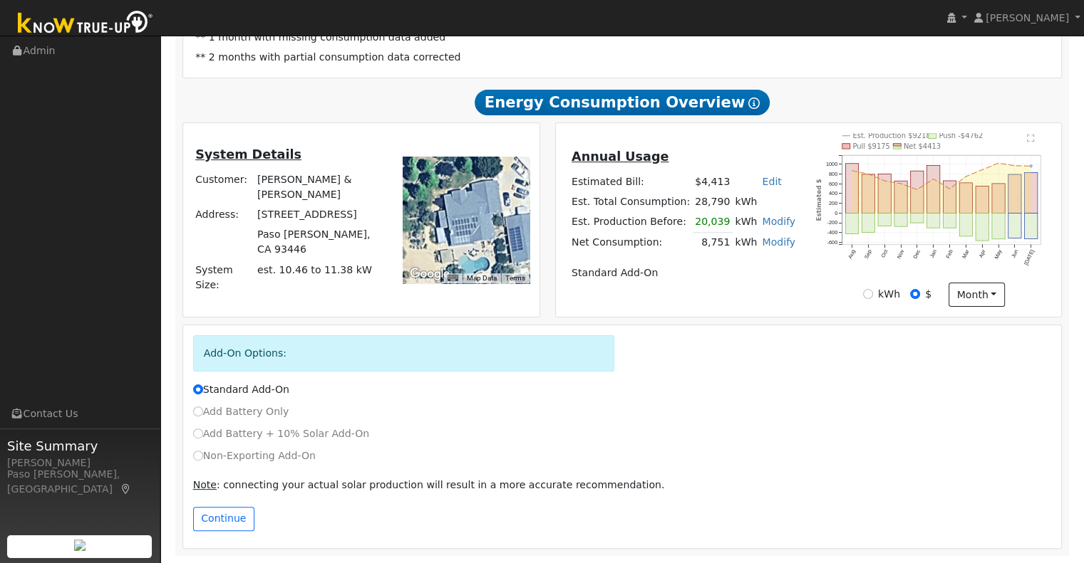
scroll to position [294, 0]
click at [200, 412] on input "Add Battery Only" at bounding box center [198, 412] width 10 height 10
radio input "true"
radio input "false"
click at [193, 536] on div "Continue" at bounding box center [621, 522] width 873 height 31
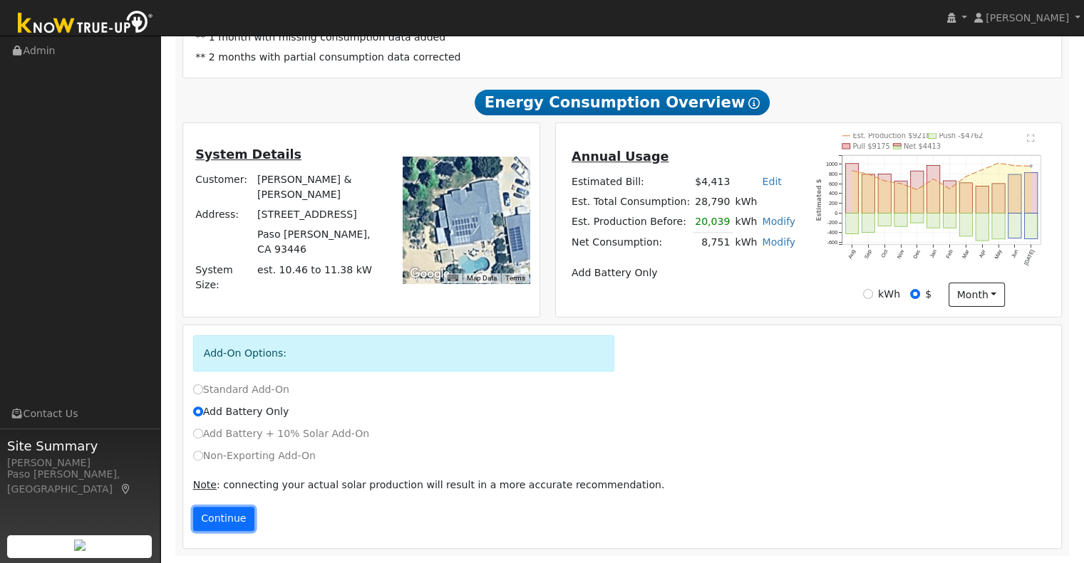
click at [208, 521] on button "Continue" at bounding box center [223, 519] width 61 height 24
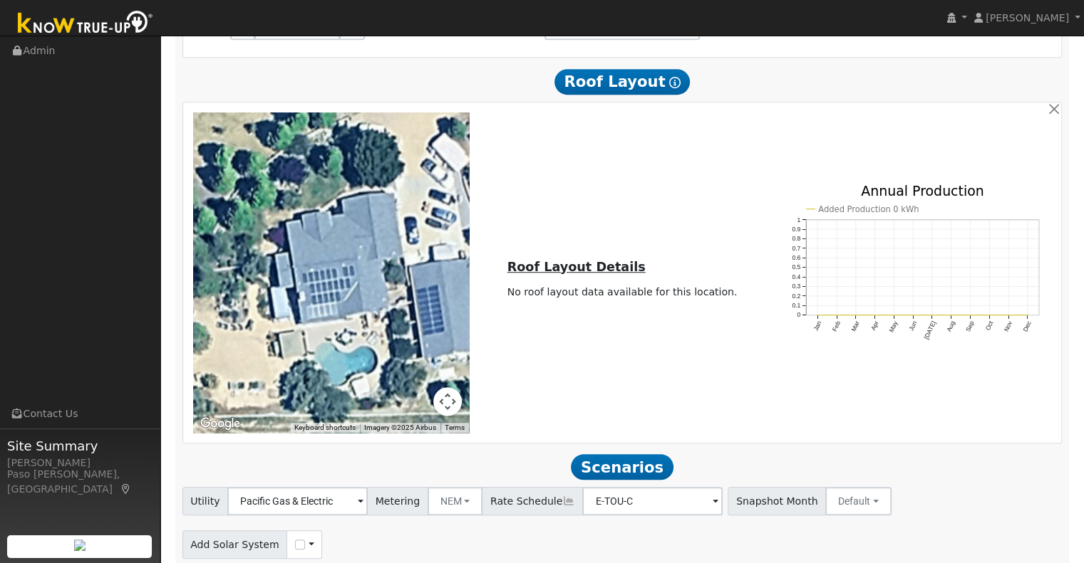
scroll to position [1051, 0]
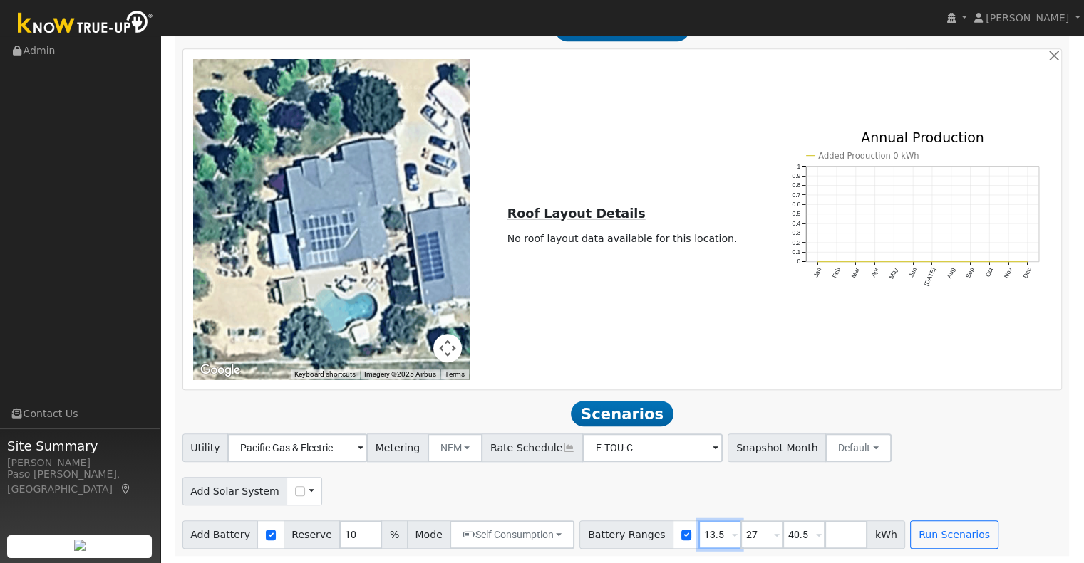
drag, startPoint x: 701, startPoint y: 534, endPoint x: 631, endPoint y: 531, distance: 69.9
click at [631, 531] on div "Battery Ranges 13.5 Overrides Reserve % Mode None None Self Consumption Peak Sa…" at bounding box center [742, 535] width 326 height 28
type input "27"
type input "40.5"
type input "27"
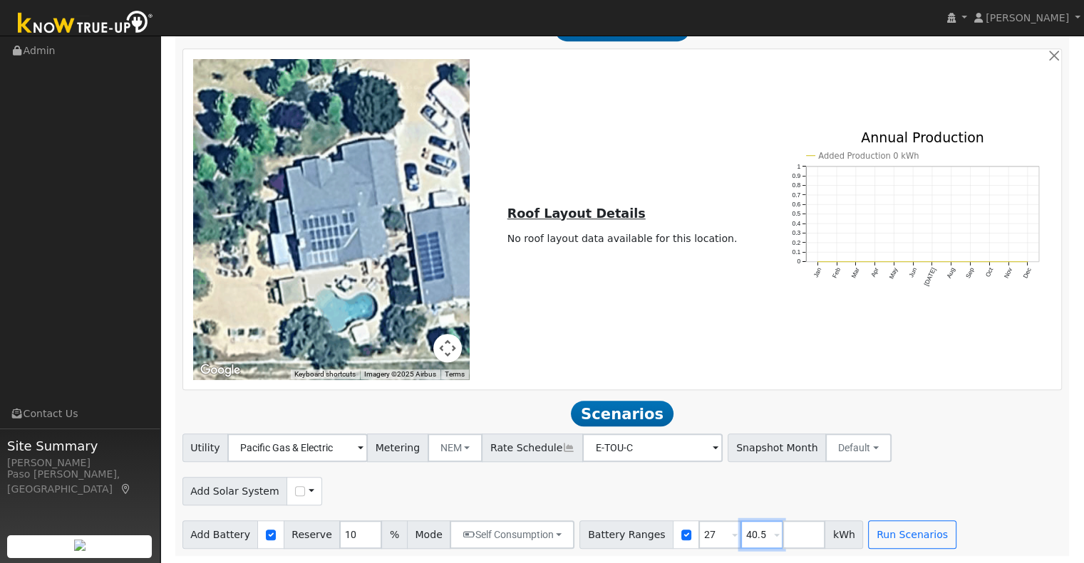
drag, startPoint x: 740, startPoint y: 534, endPoint x: 687, endPoint y: 524, distance: 54.4
click at [689, 526] on div "Battery Ranges 27 Overrides Reserve % Mode None None Self Consumption Peak Savi…" at bounding box center [721, 535] width 284 height 28
type input "30"
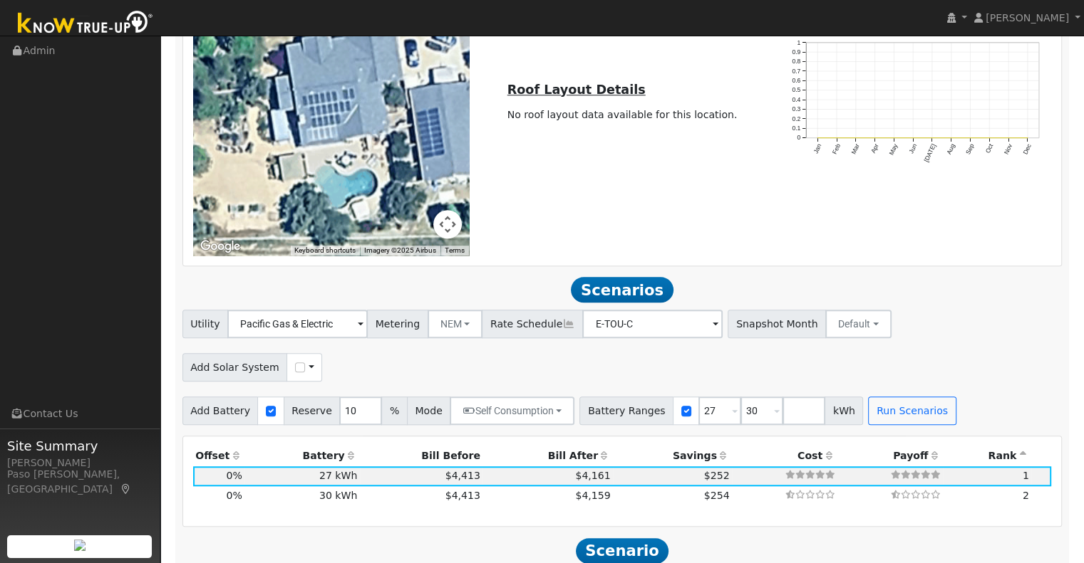
scroll to position [1194, 0]
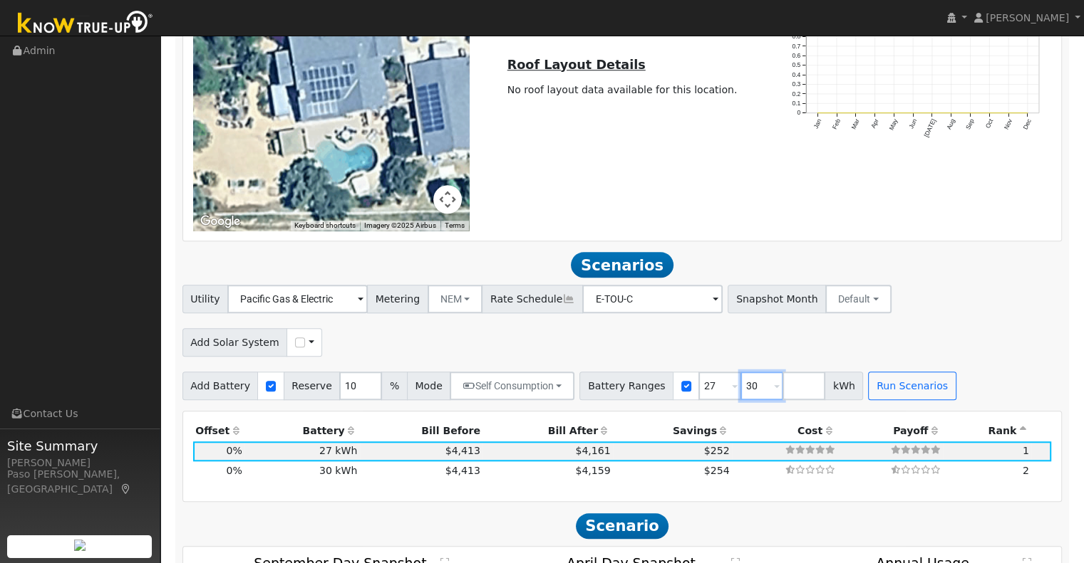
click at [740, 400] on input "30" at bounding box center [761, 386] width 43 height 28
click at [363, 308] on span at bounding box center [361, 300] width 6 height 16
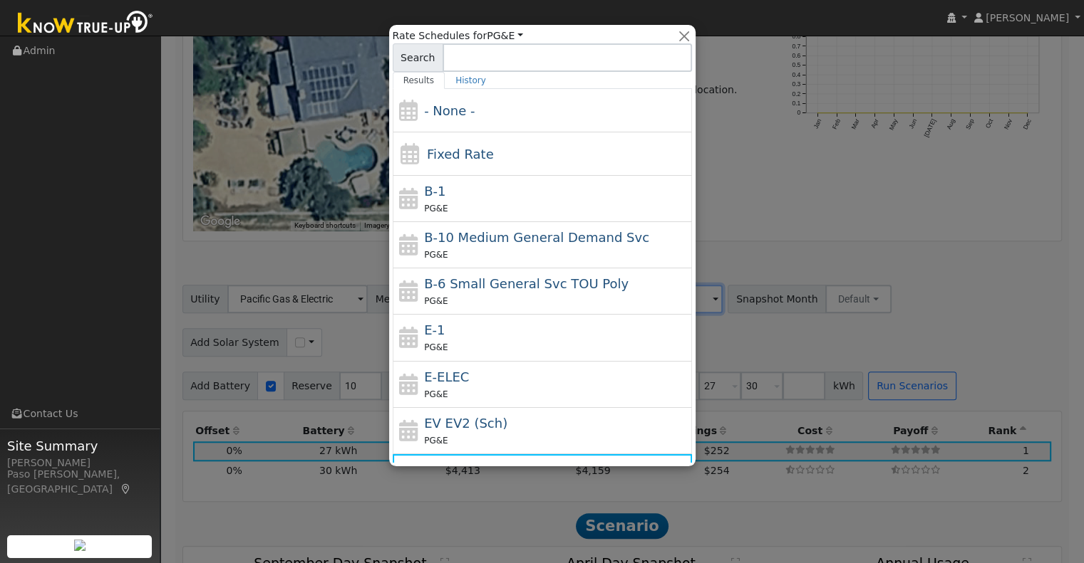
click at [764, 170] on div at bounding box center [542, 281] width 1084 height 563
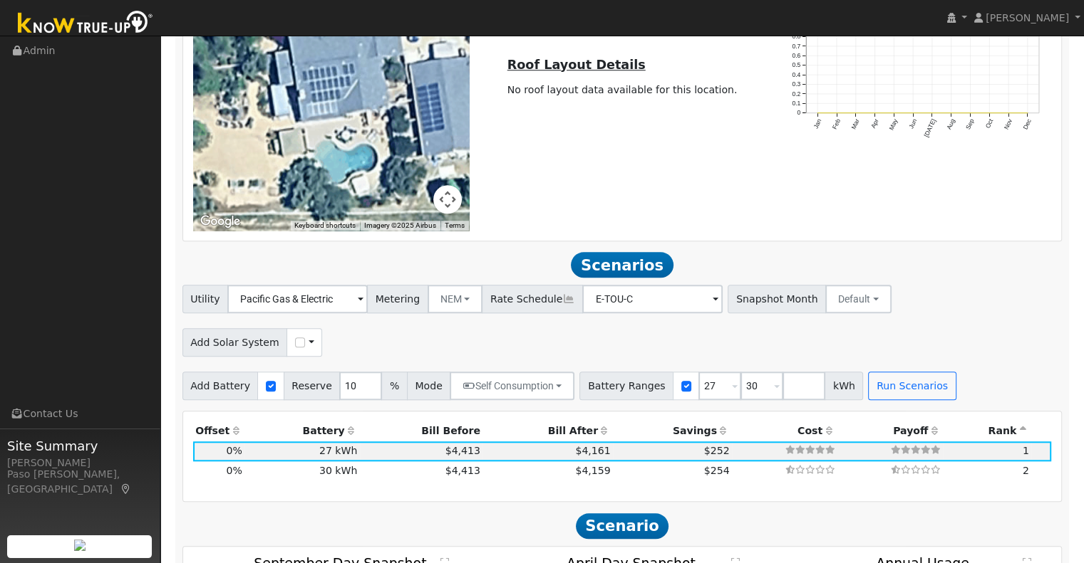
click at [532, 307] on span "Rate Schedule" at bounding box center [532, 299] width 101 height 28
click at [562, 304] on icon at bounding box center [568, 299] width 13 height 10
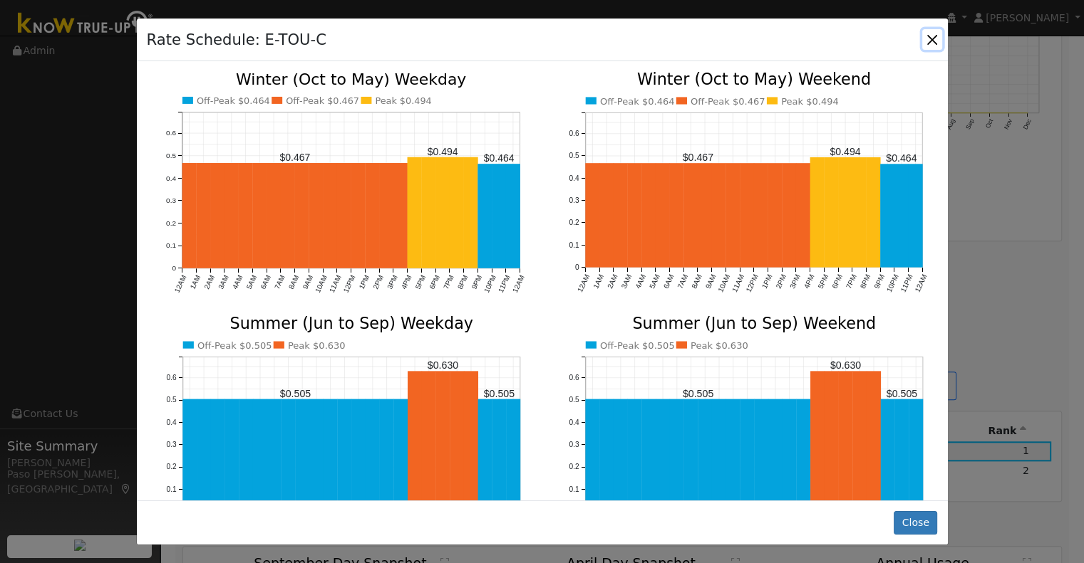
click at [930, 43] on button "button" at bounding box center [932, 39] width 20 height 20
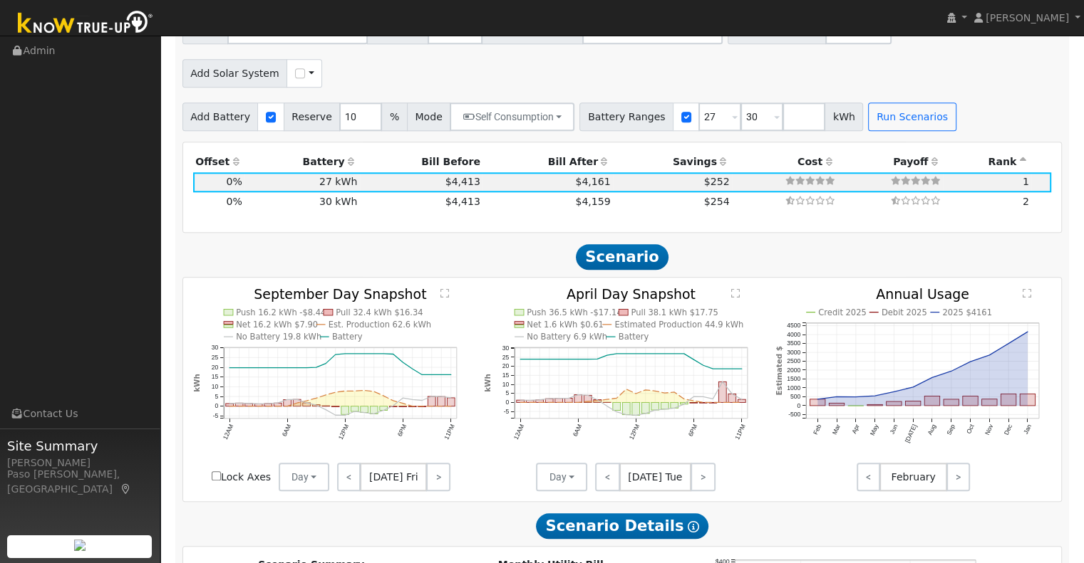
scroll to position [1479, 0]
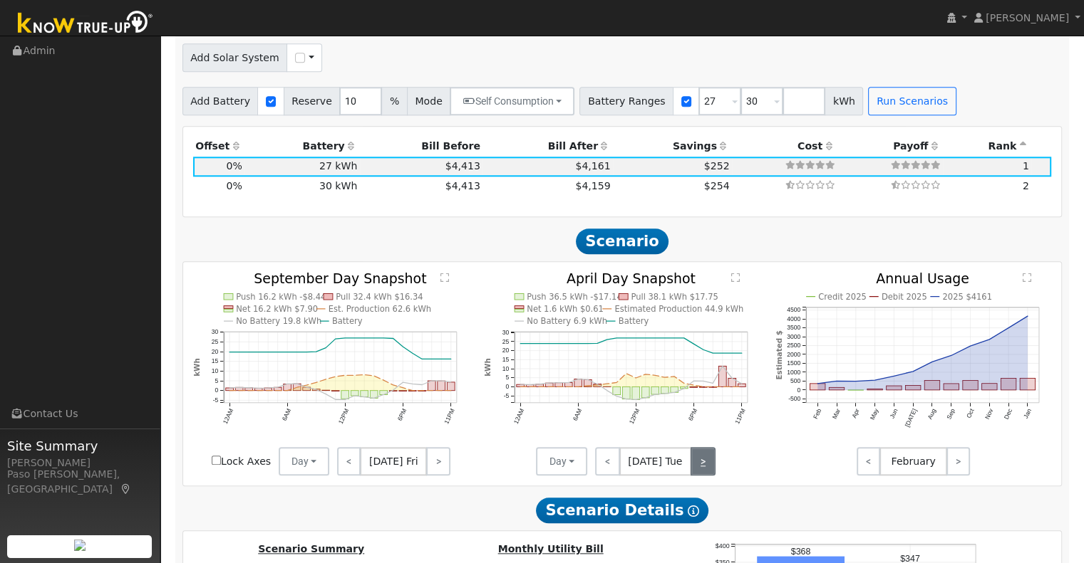
click at [701, 463] on link ">" at bounding box center [702, 461] width 25 height 28
click at [701, 463] on link ">" at bounding box center [703, 461] width 23 height 28
click at [701, 463] on link ">" at bounding box center [703, 461] width 24 height 28
click at [701, 463] on link ">" at bounding box center [701, 461] width 28 height 28
click at [701, 463] on link ">" at bounding box center [703, 461] width 26 height 28
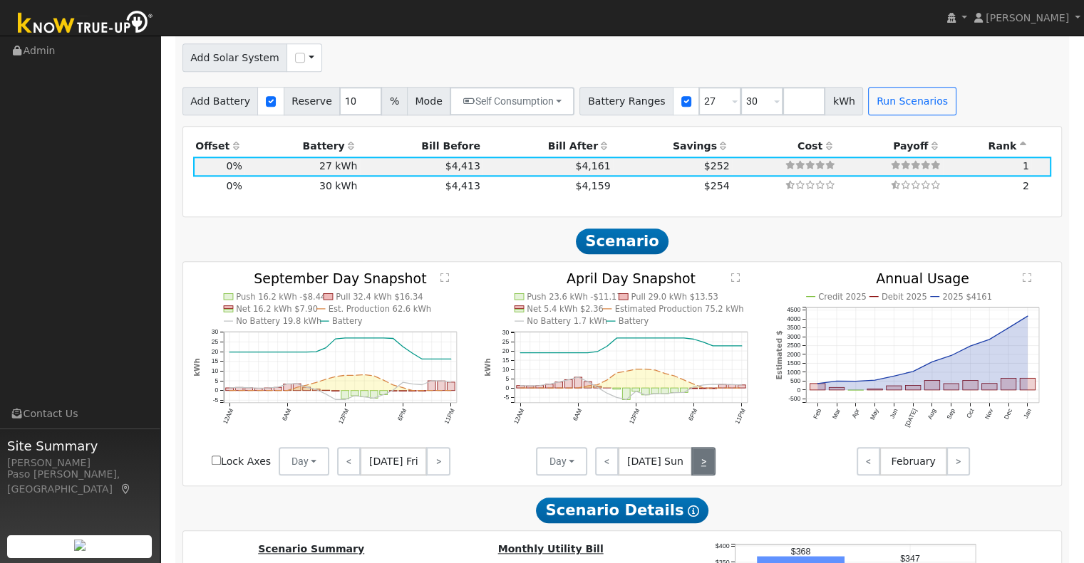
click at [701, 463] on link ">" at bounding box center [703, 461] width 24 height 28
click at [701, 463] on link ">" at bounding box center [703, 461] width 23 height 28
click at [701, 463] on link ">" at bounding box center [702, 461] width 25 height 28
click at [701, 463] on link ">" at bounding box center [703, 461] width 23 height 28
click at [701, 463] on link ">" at bounding box center [703, 461] width 24 height 28
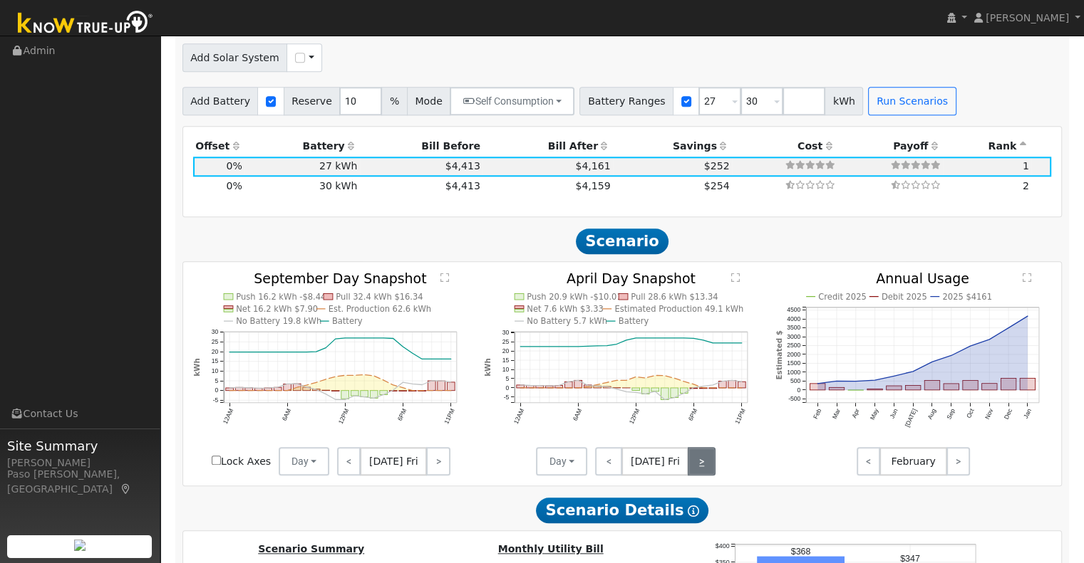
click at [701, 462] on link ">" at bounding box center [701, 461] width 28 height 28
click at [698, 463] on link ">" at bounding box center [703, 461] width 26 height 28
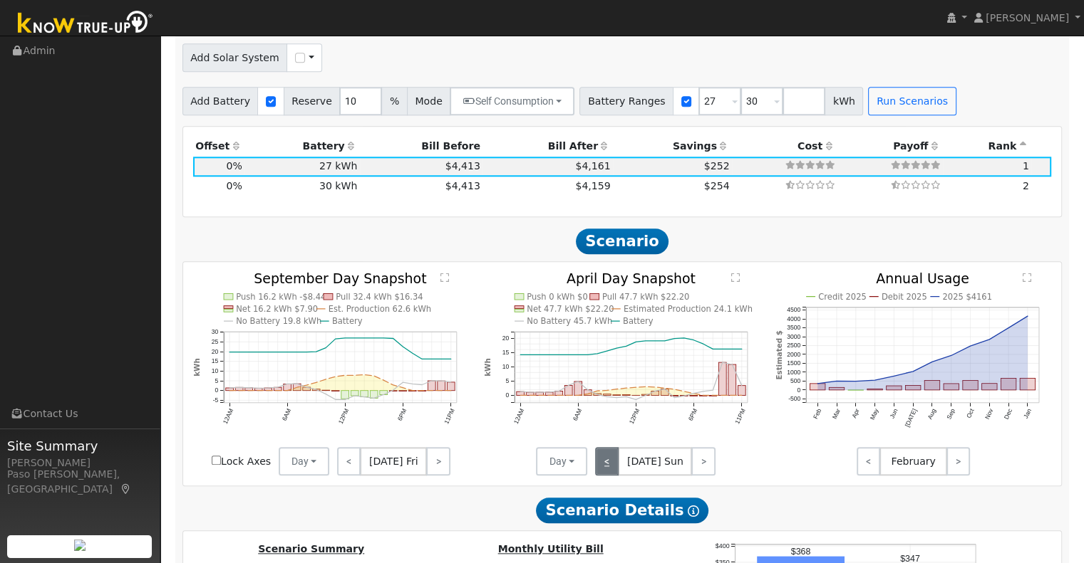
click at [613, 470] on link "<" at bounding box center [607, 461] width 24 height 28
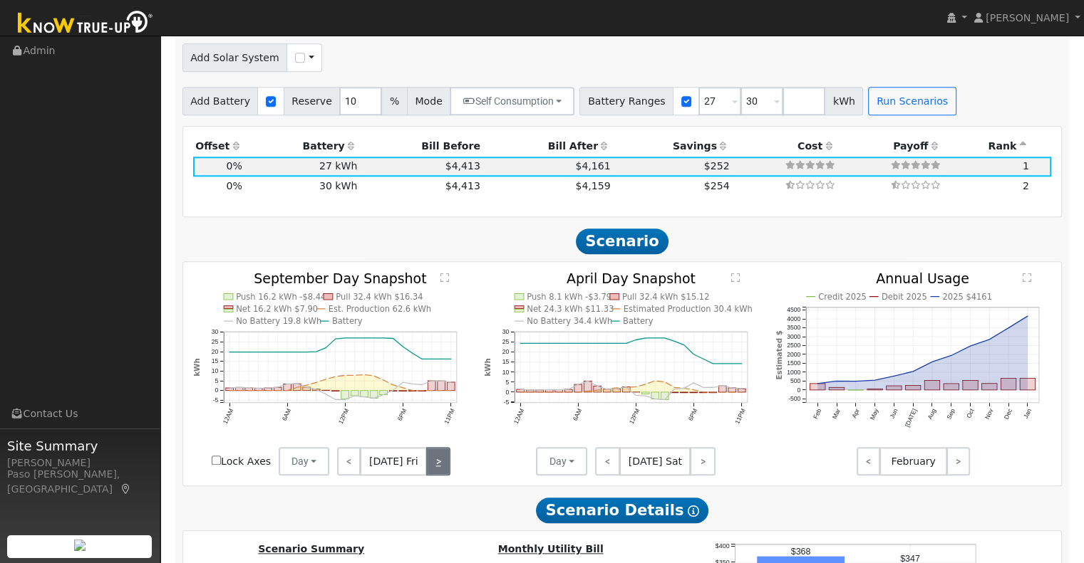
click at [434, 464] on link ">" at bounding box center [438, 461] width 24 height 28
click at [435, 464] on link ">" at bounding box center [438, 461] width 21 height 28
click at [435, 464] on link ">" at bounding box center [440, 461] width 20 height 28
click at [435, 464] on link ">" at bounding box center [440, 461] width 19 height 28
click at [435, 464] on link ">" at bounding box center [439, 461] width 21 height 28
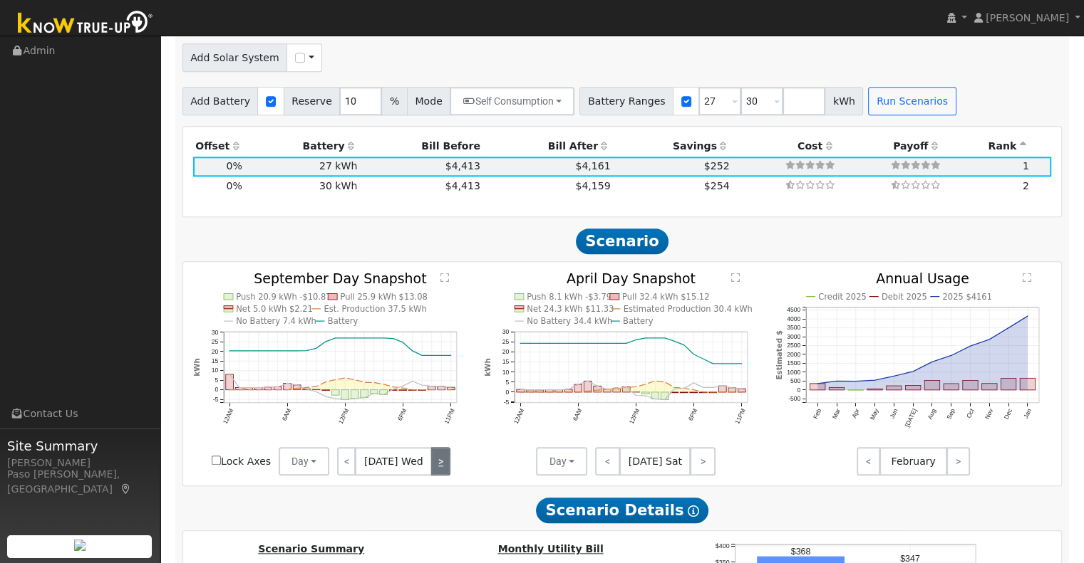
click at [436, 464] on link ">" at bounding box center [440, 461] width 19 height 28
click at [436, 464] on link ">" at bounding box center [440, 461] width 21 height 28
click at [436, 464] on link ">" at bounding box center [438, 461] width 21 height 28
click at [436, 464] on link ">" at bounding box center [440, 461] width 20 height 28
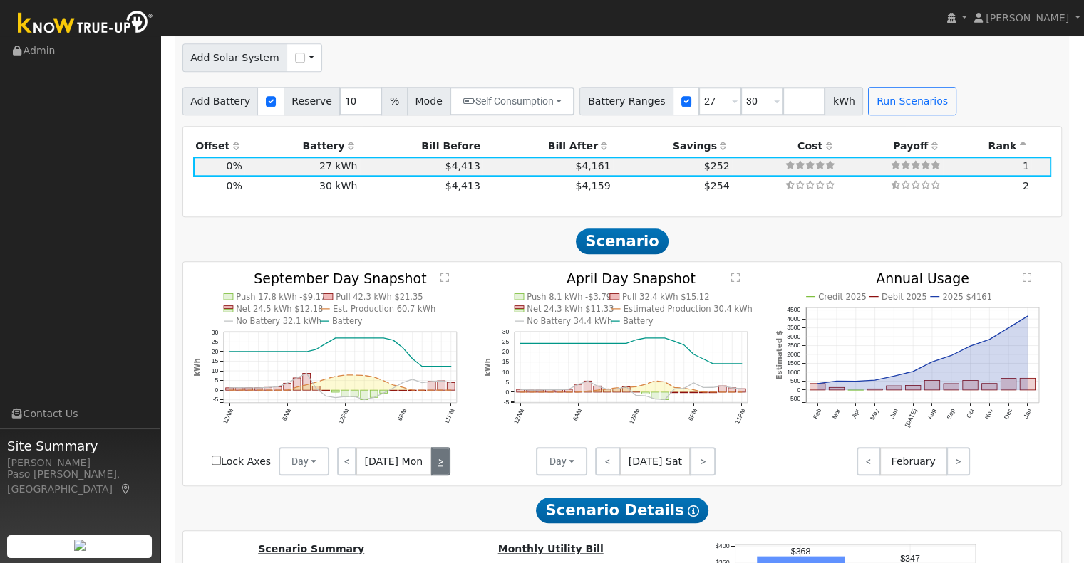
click at [436, 464] on link ">" at bounding box center [440, 461] width 19 height 28
click at [436, 465] on link ">" at bounding box center [439, 461] width 21 height 28
click at [436, 465] on link ">" at bounding box center [440, 461] width 19 height 28
click at [436, 465] on link ">" at bounding box center [440, 461] width 21 height 28
click at [436, 466] on link ">" at bounding box center [438, 461] width 24 height 28
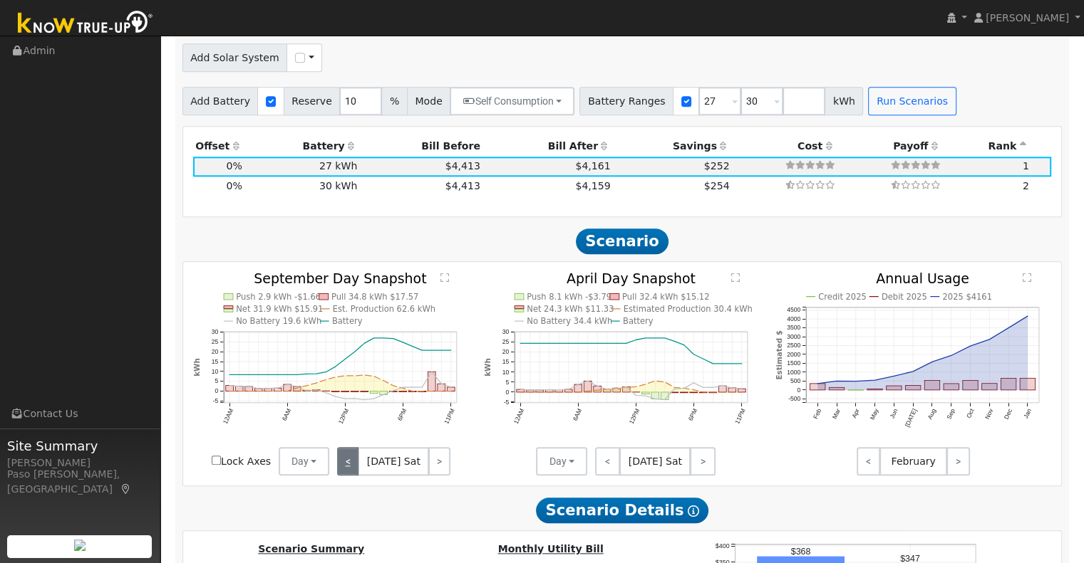
click at [344, 473] on link "<" at bounding box center [347, 461] width 21 height 28
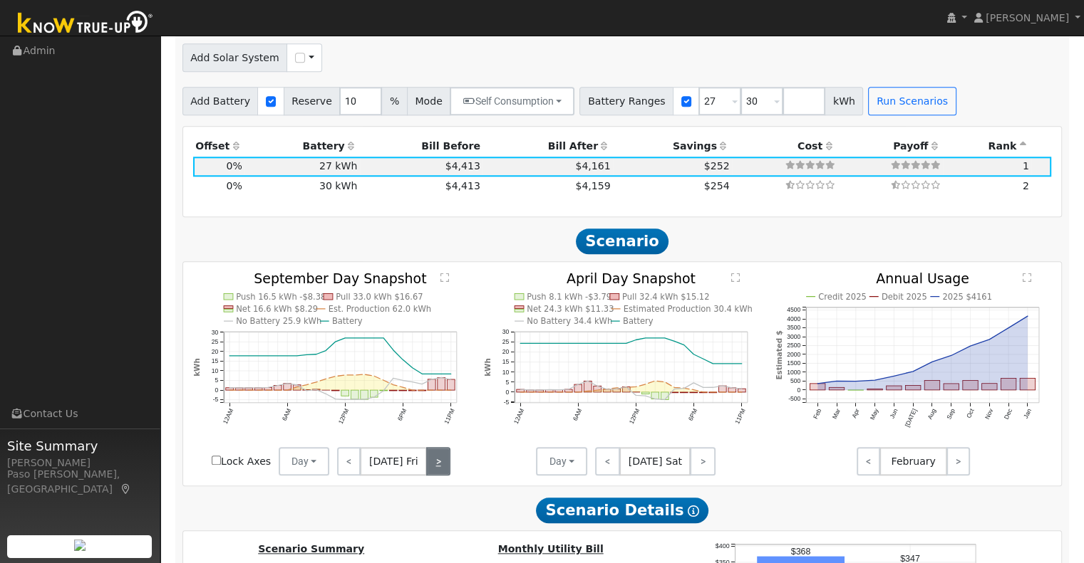
click at [435, 467] on link ">" at bounding box center [438, 461] width 24 height 28
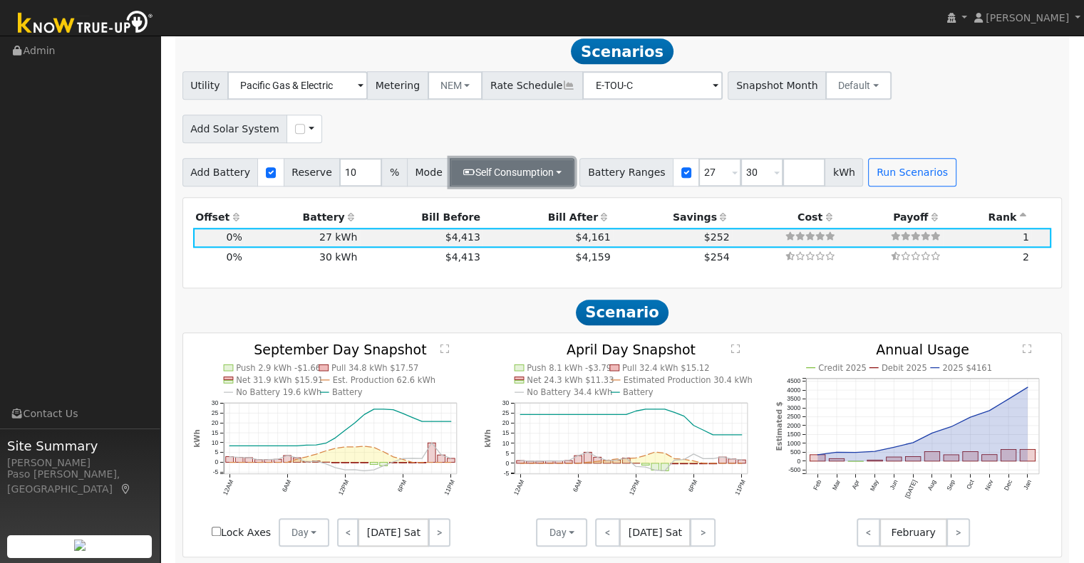
click at [507, 187] on button "Self Consumption" at bounding box center [512, 172] width 125 height 28
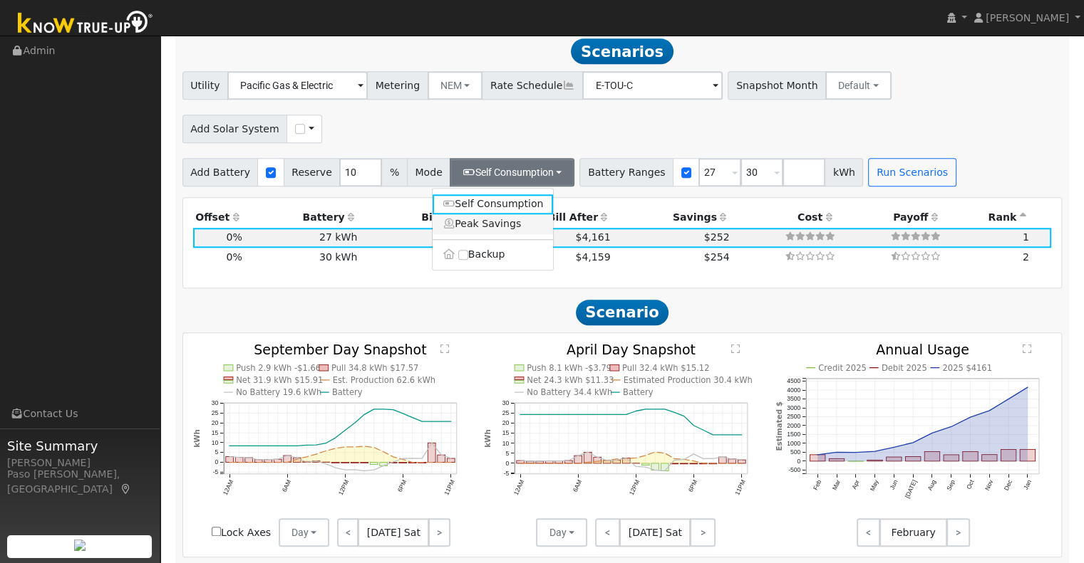
click at [514, 229] on link "Peak Savings" at bounding box center [492, 224] width 121 height 20
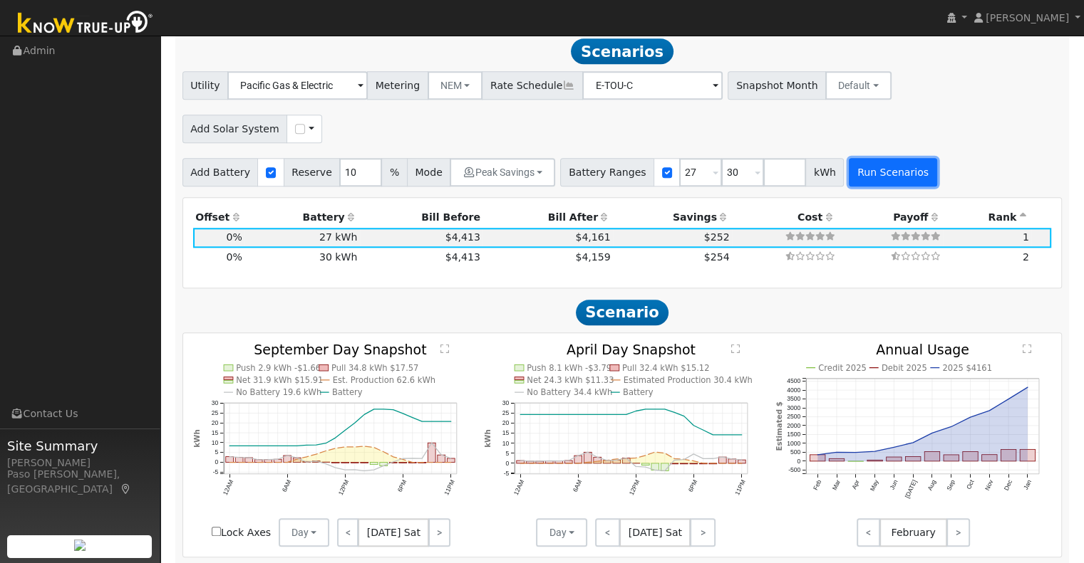
click at [854, 186] on button "Run Scenarios" at bounding box center [892, 172] width 88 height 28
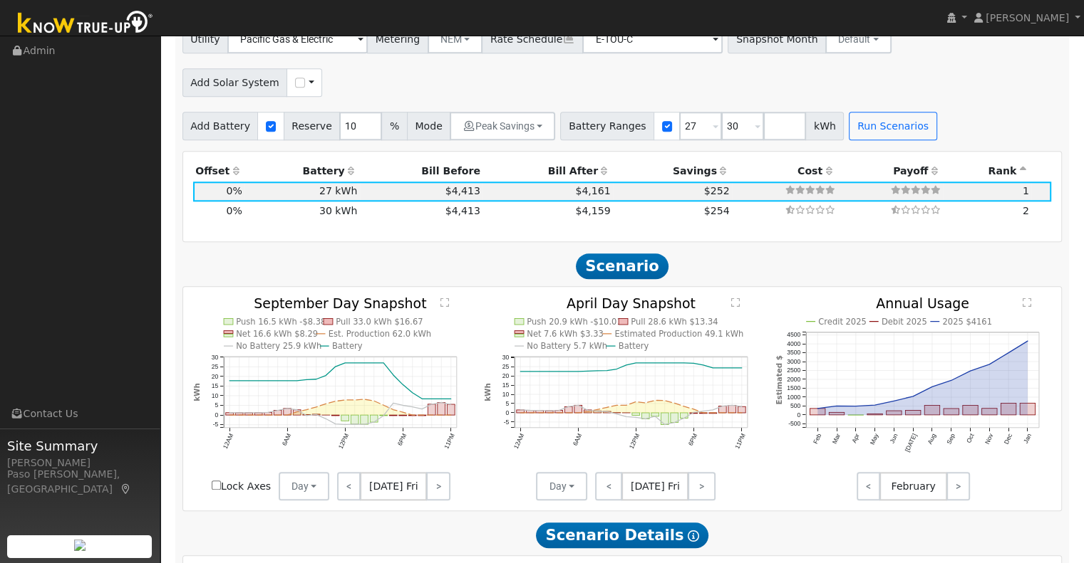
scroll to position [1479, 0]
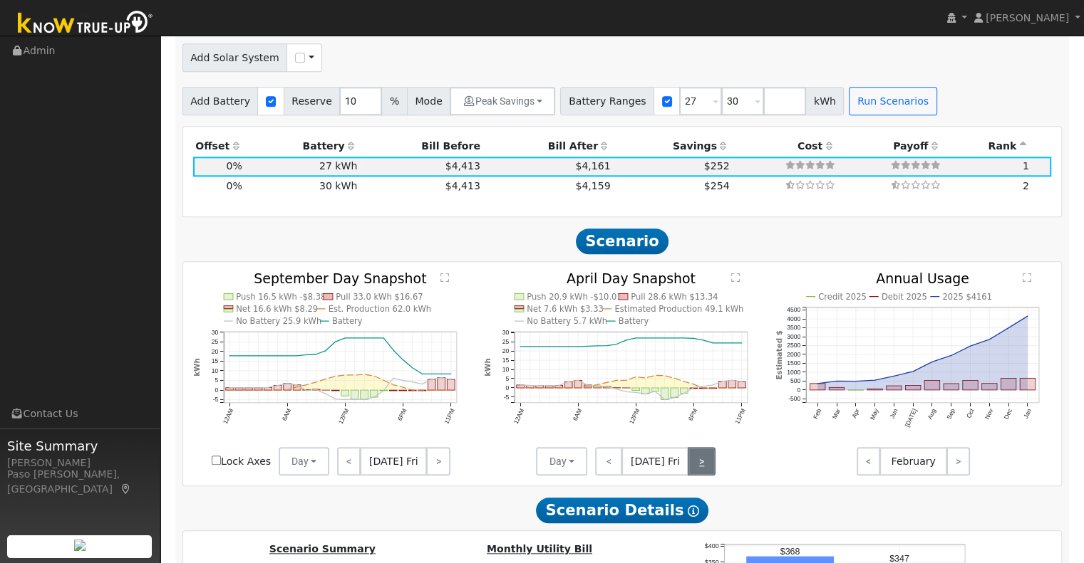
click at [707, 464] on link ">" at bounding box center [701, 461] width 28 height 28
click at [707, 464] on link ">" at bounding box center [703, 461] width 26 height 28
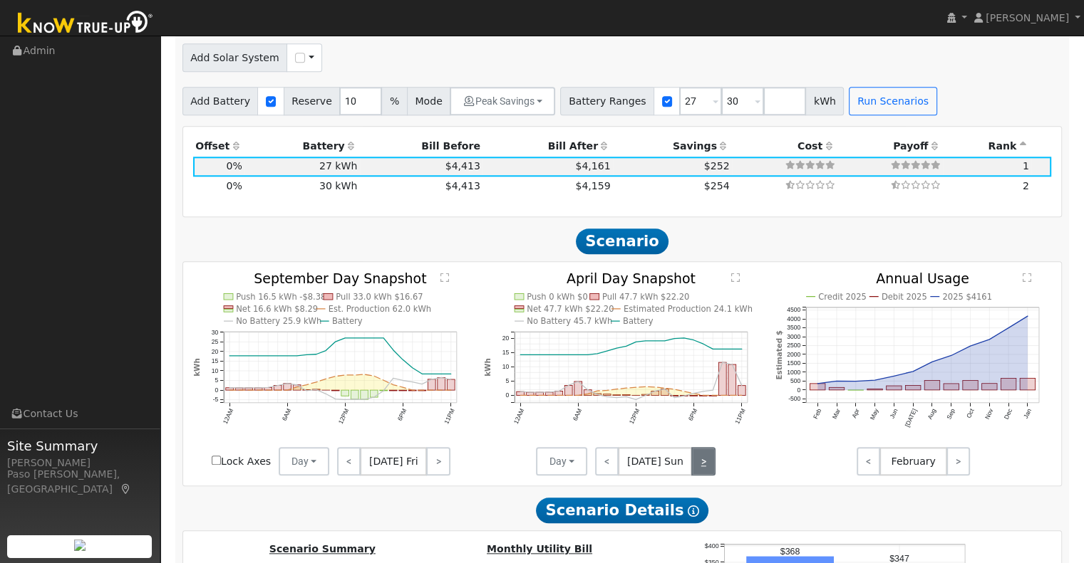
click at [707, 464] on link ">" at bounding box center [703, 461] width 24 height 28
click at [707, 464] on link ">" at bounding box center [703, 461] width 23 height 28
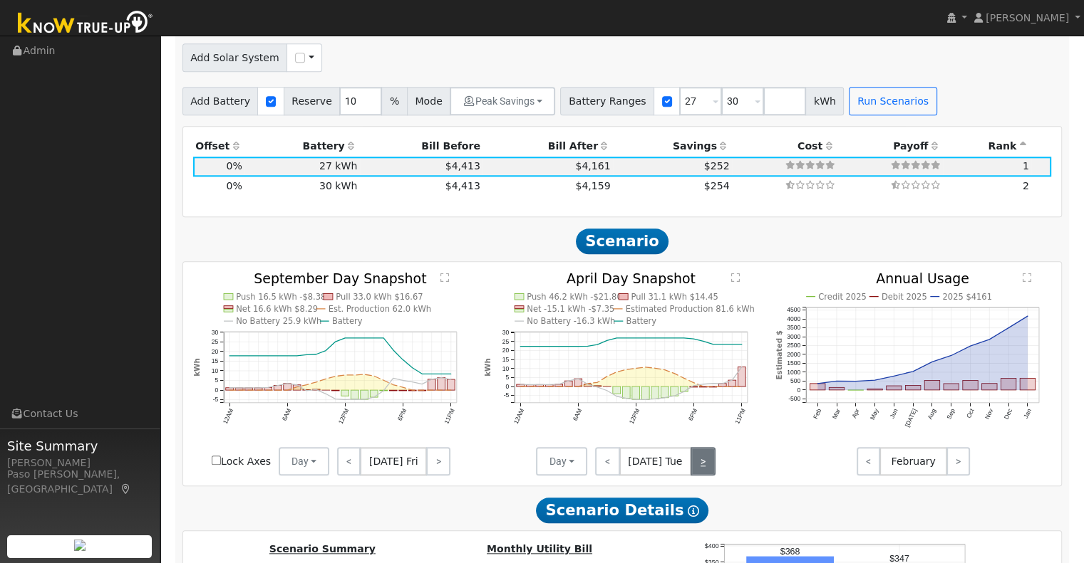
click at [707, 464] on link ">" at bounding box center [702, 461] width 25 height 28
click at [707, 464] on div "< [DATE] Wed >" at bounding box center [651, 461] width 128 height 28
click at [609, 472] on link "<" at bounding box center [606, 461] width 23 height 28
click at [603, 472] on link "<" at bounding box center [607, 461] width 25 height 28
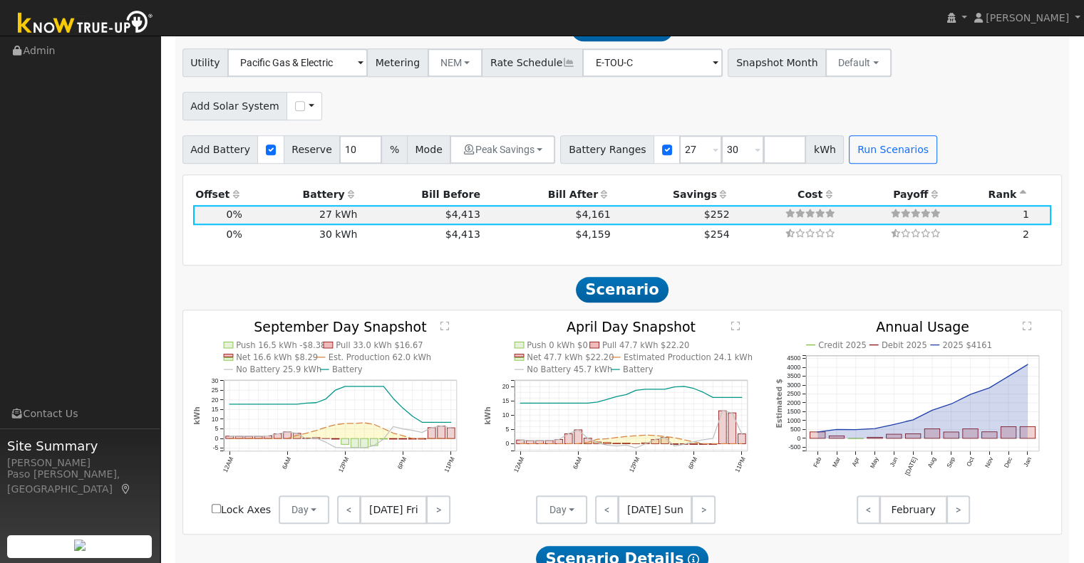
scroll to position [1408, 0]
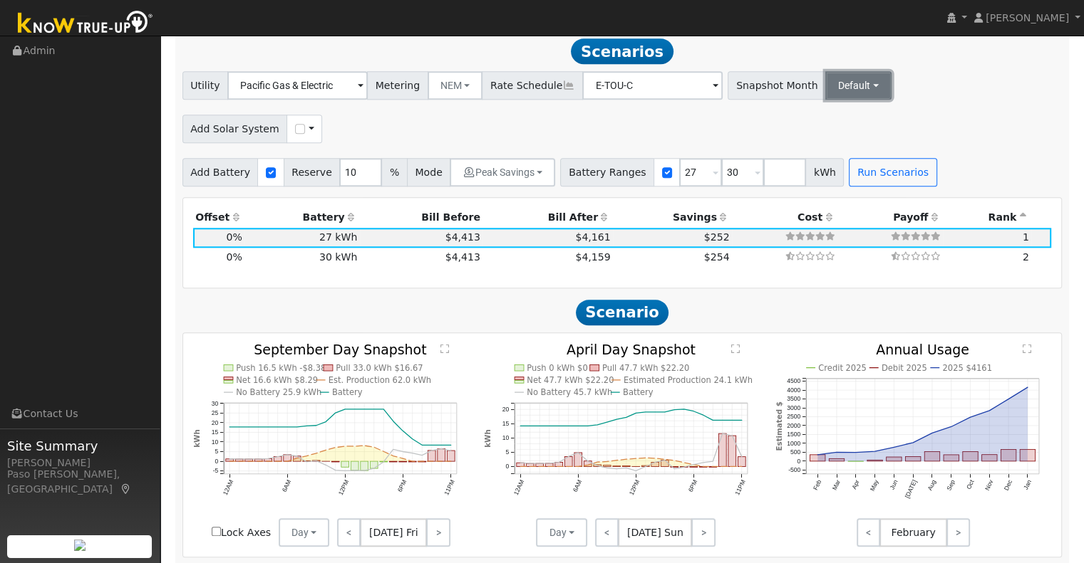
click at [834, 98] on button "Default" at bounding box center [858, 85] width 66 height 28
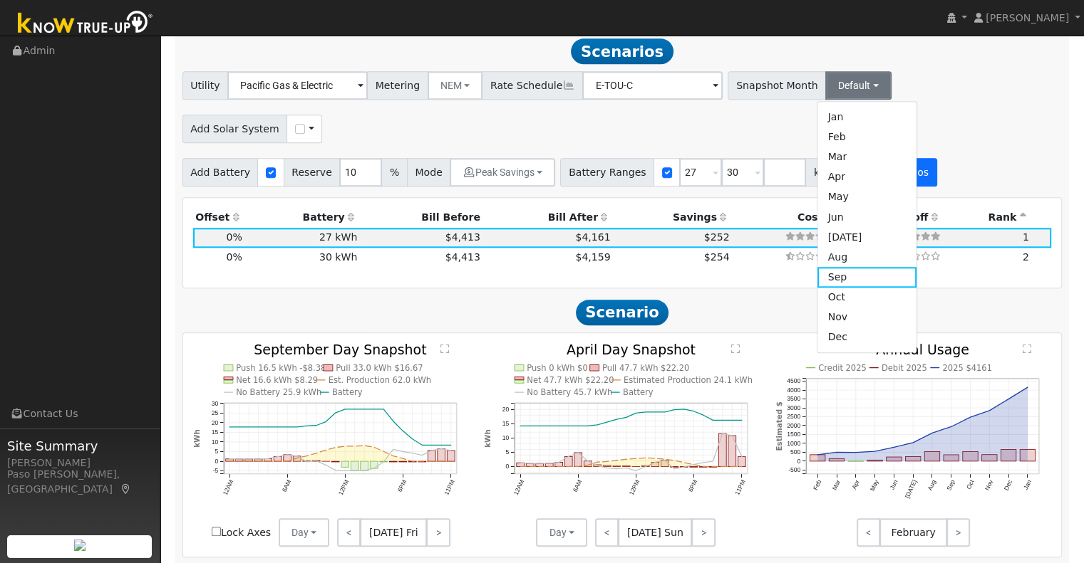
click at [847, 197] on link "May" at bounding box center [866, 197] width 99 height 20
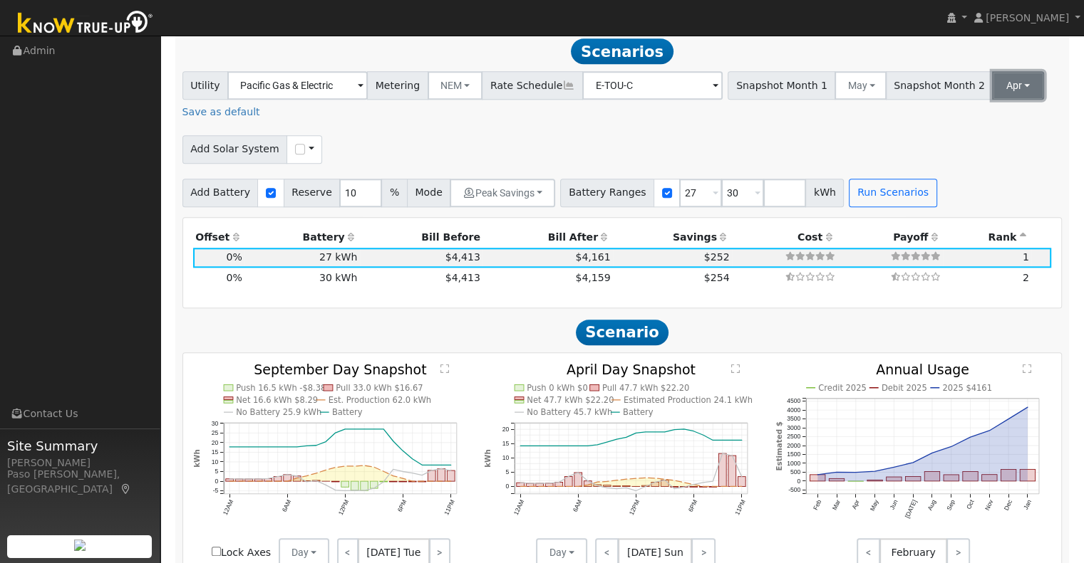
click at [992, 90] on button "Apr" at bounding box center [1017, 85] width 51 height 28
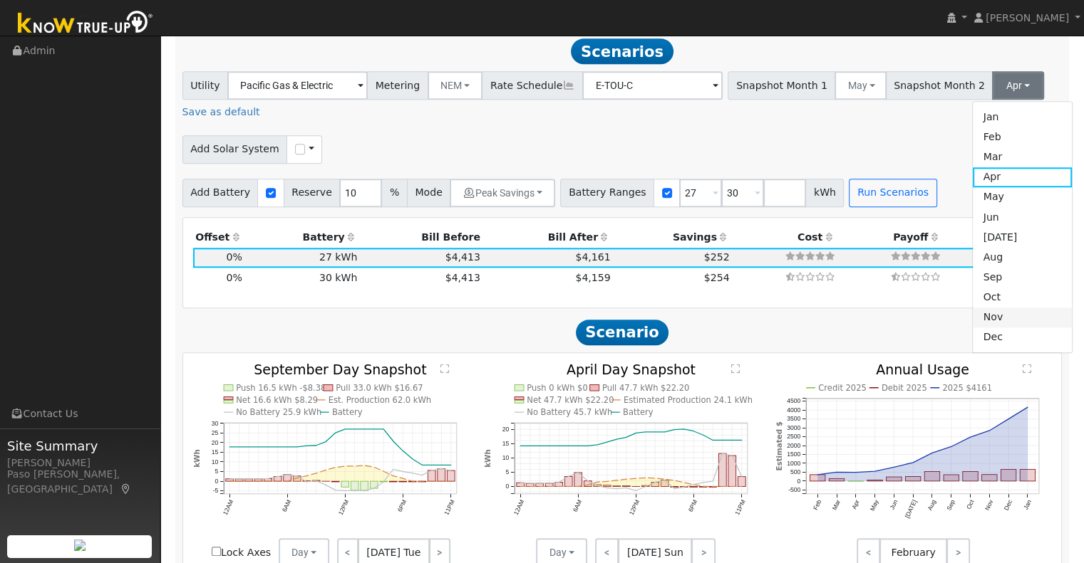
click at [980, 328] on link "Nov" at bounding box center [1021, 318] width 99 height 20
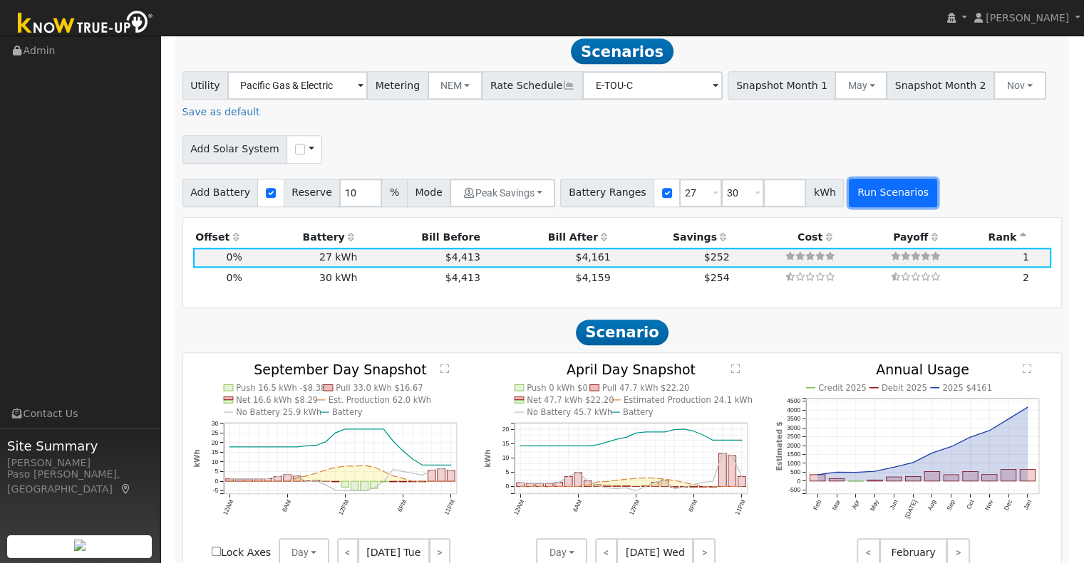
click at [853, 193] on button "Run Scenarios" at bounding box center [892, 193] width 88 height 28
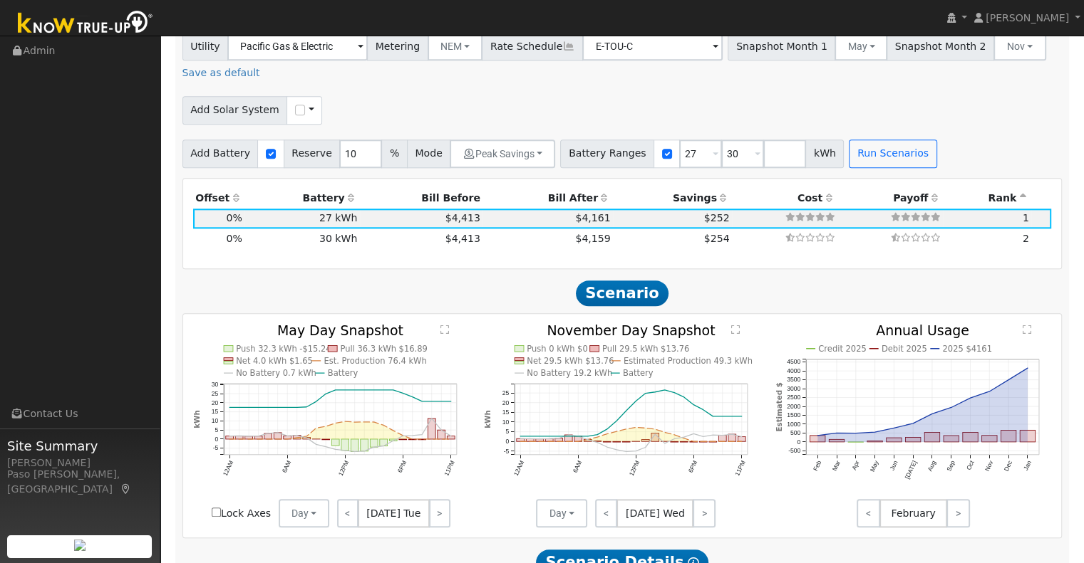
scroll to position [1479, 0]
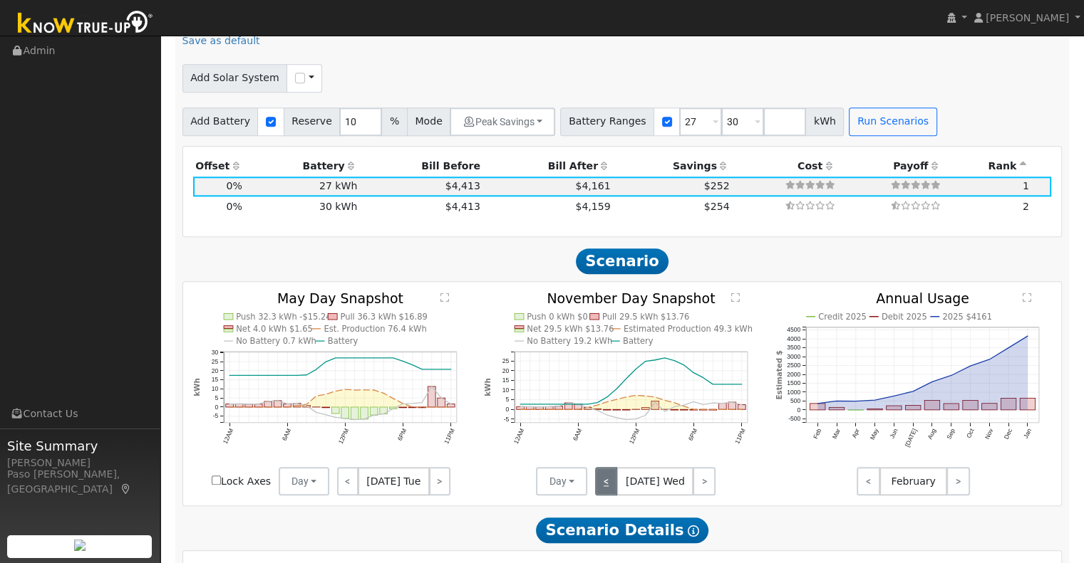
click at [605, 483] on link "<" at bounding box center [606, 481] width 23 height 28
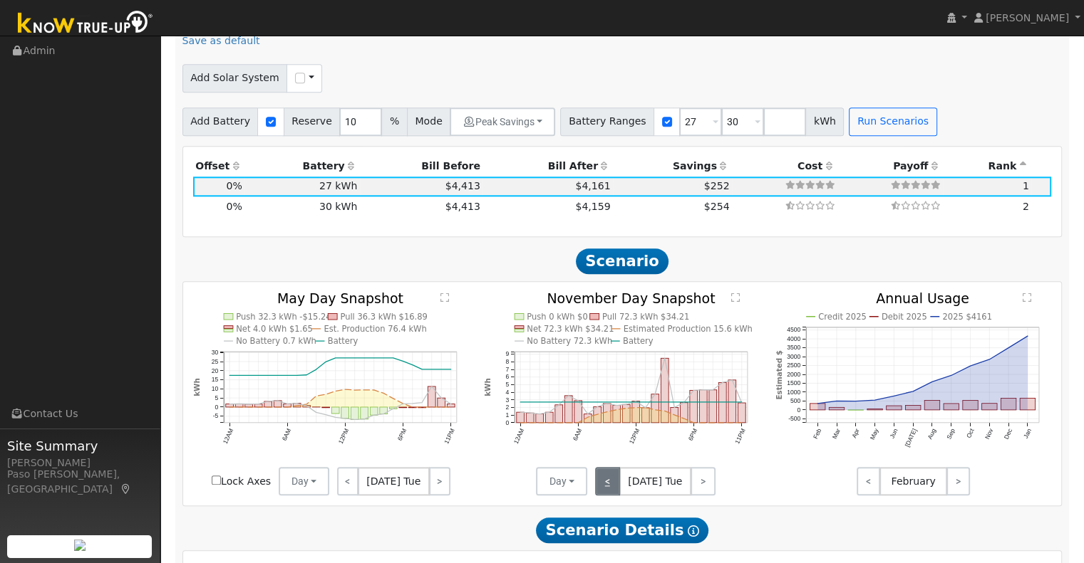
click at [607, 483] on link "<" at bounding box center [607, 481] width 25 height 28
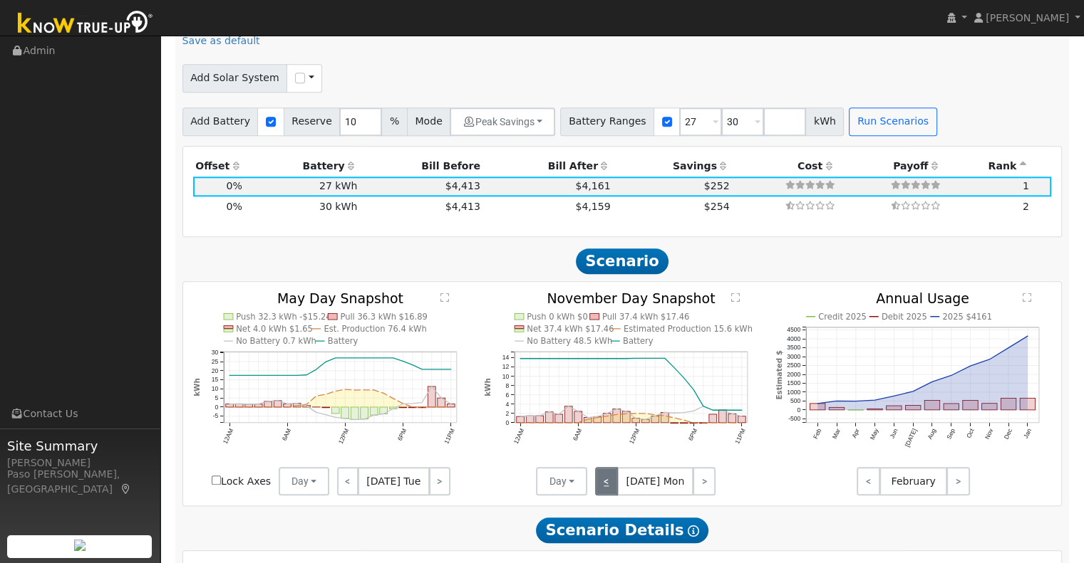
click at [607, 483] on link "<" at bounding box center [606, 481] width 23 height 28
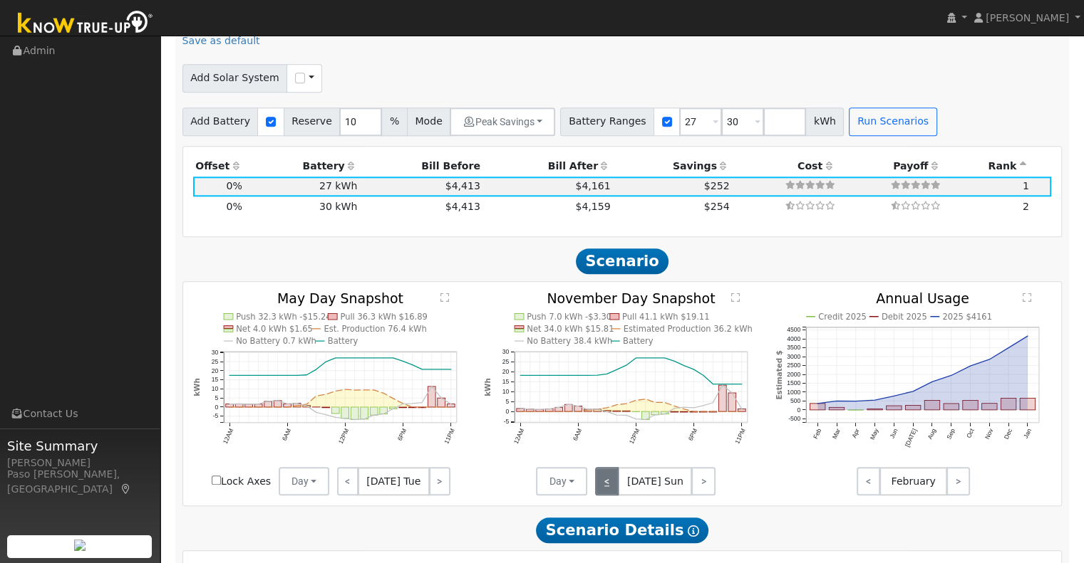
click at [607, 483] on link "<" at bounding box center [607, 481] width 24 height 28
click at [704, 489] on link ">" at bounding box center [703, 481] width 26 height 28
click at [703, 489] on link ">" at bounding box center [703, 481] width 24 height 28
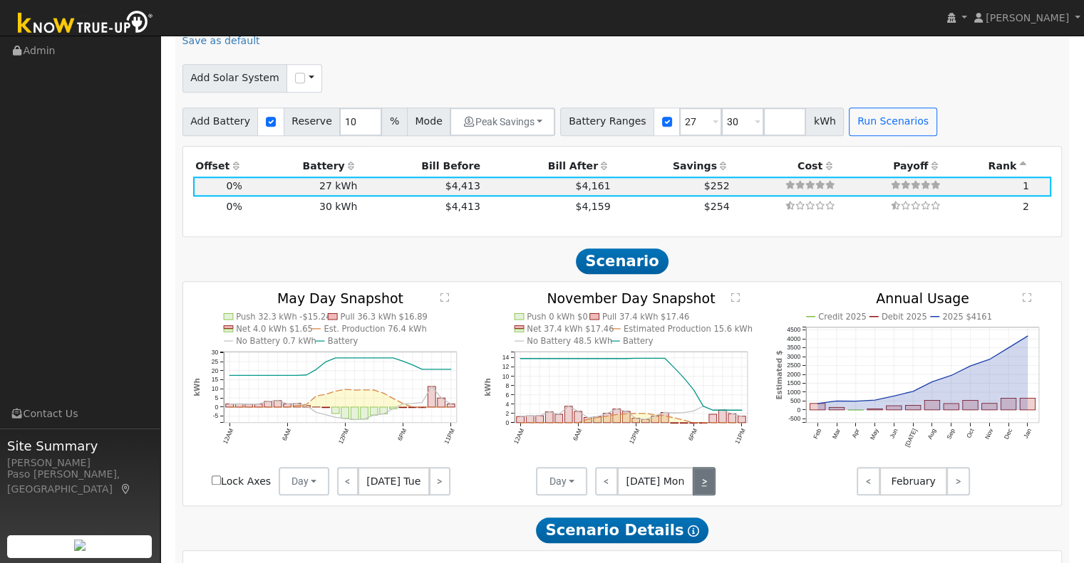
click at [702, 489] on link ">" at bounding box center [703, 481] width 23 height 28
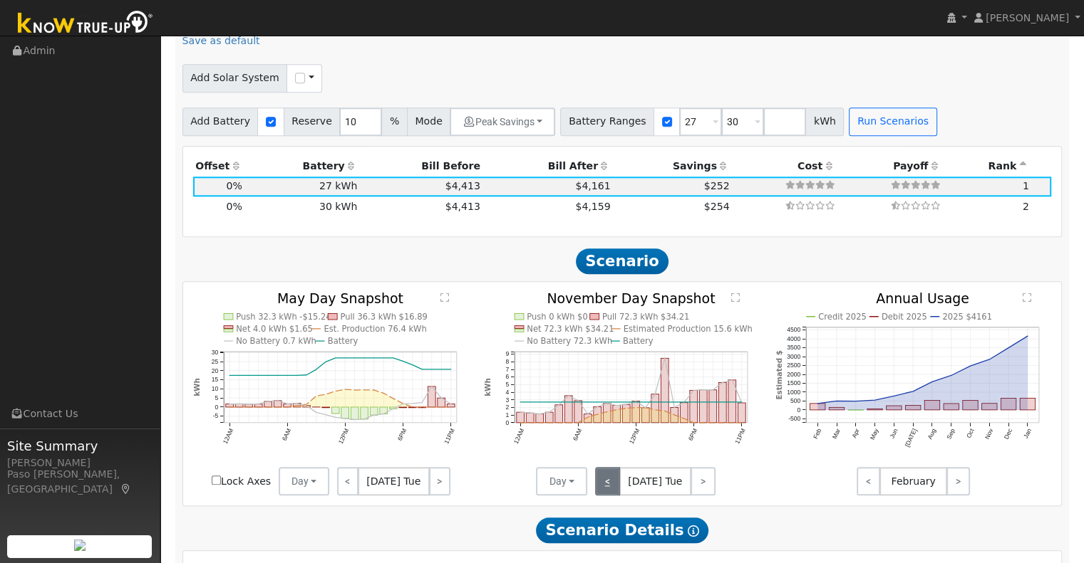
click at [598, 479] on link "<" at bounding box center [607, 481] width 25 height 28
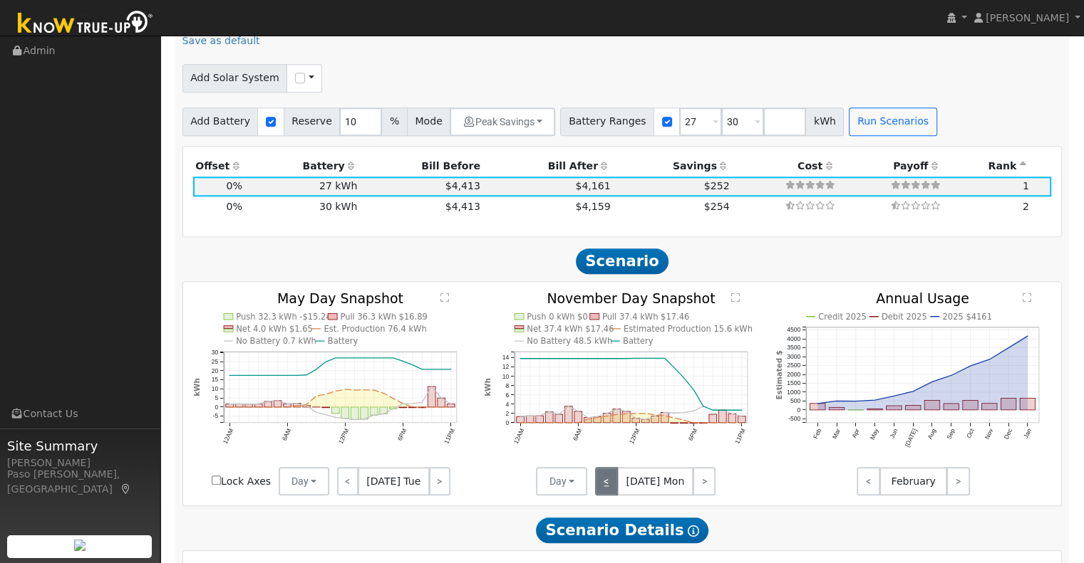
click at [598, 479] on link "<" at bounding box center [606, 481] width 23 height 28
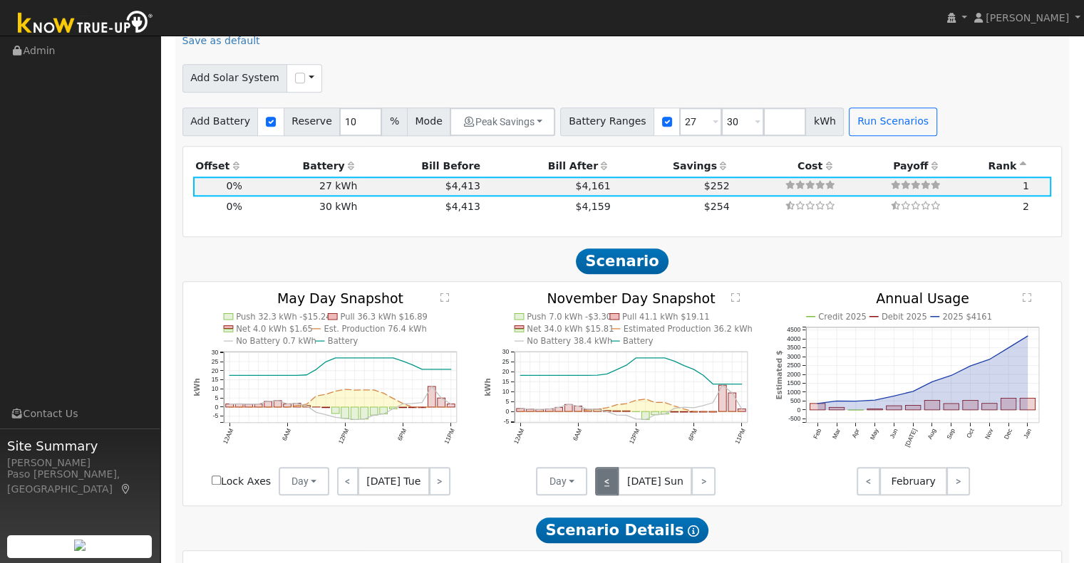
click at [598, 479] on link "<" at bounding box center [607, 481] width 24 height 28
click at [598, 479] on link "<" at bounding box center [608, 481] width 26 height 28
click at [598, 479] on link "<" at bounding box center [607, 481] width 24 height 28
click at [598, 479] on link "<" at bounding box center [606, 481] width 23 height 28
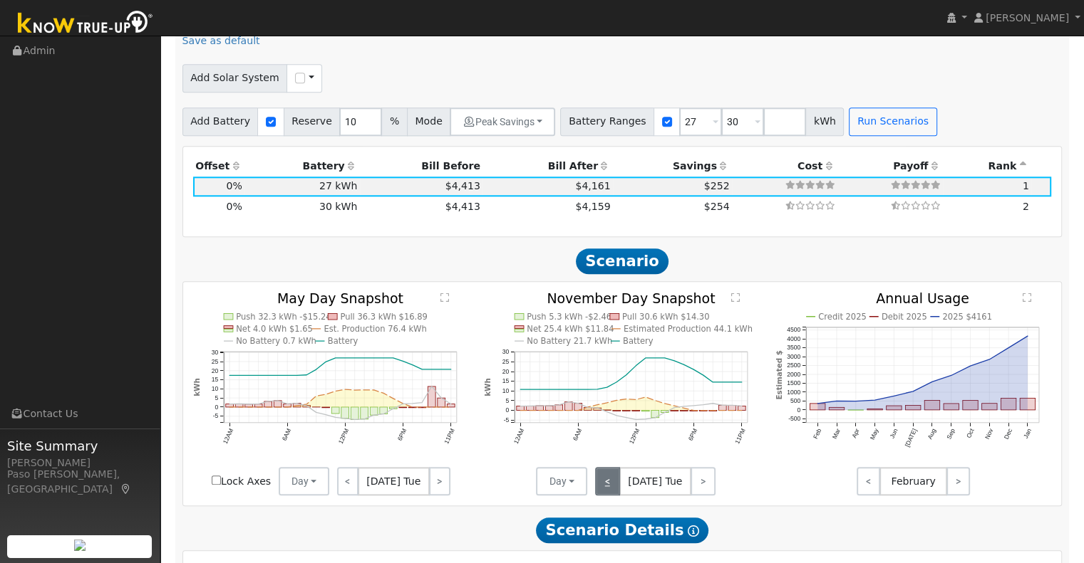
click at [598, 479] on link "<" at bounding box center [607, 481] width 25 height 28
